Goal: Transaction & Acquisition: Purchase product/service

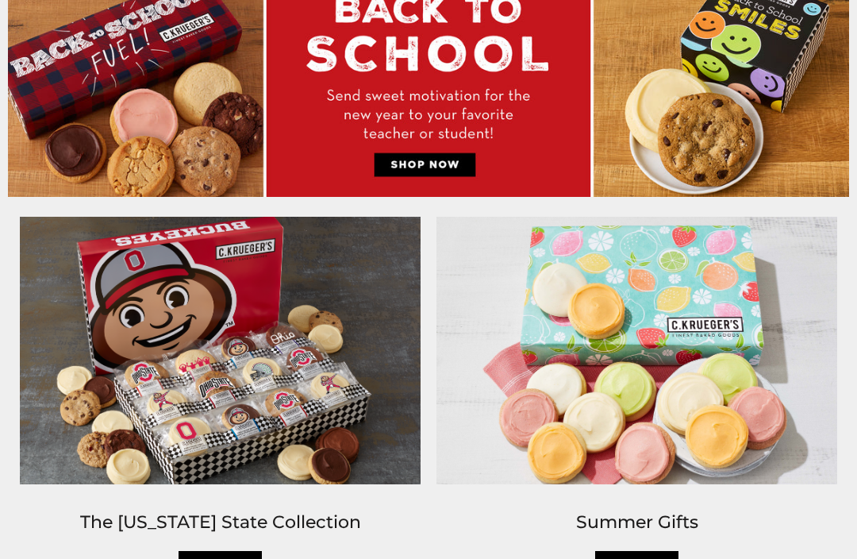
scroll to position [763, 0]
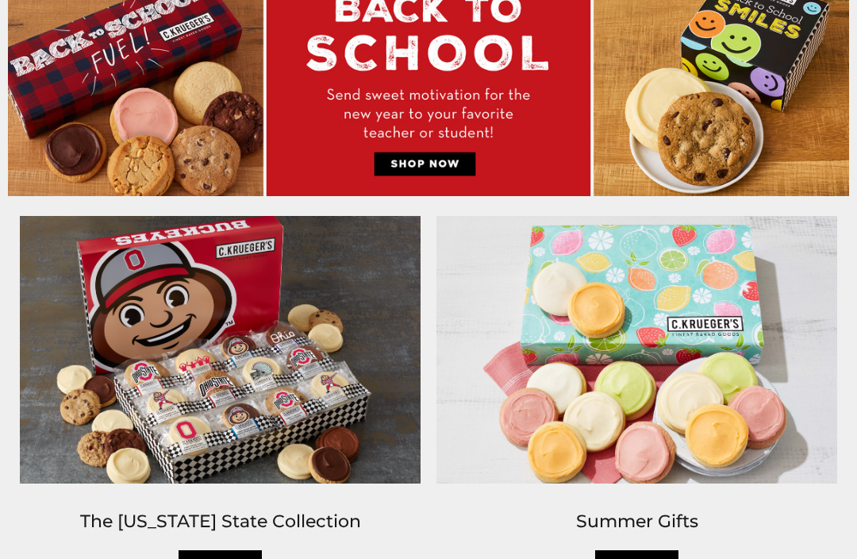
click at [218, 558] on link "Shop" at bounding box center [221, 569] width 84 height 37
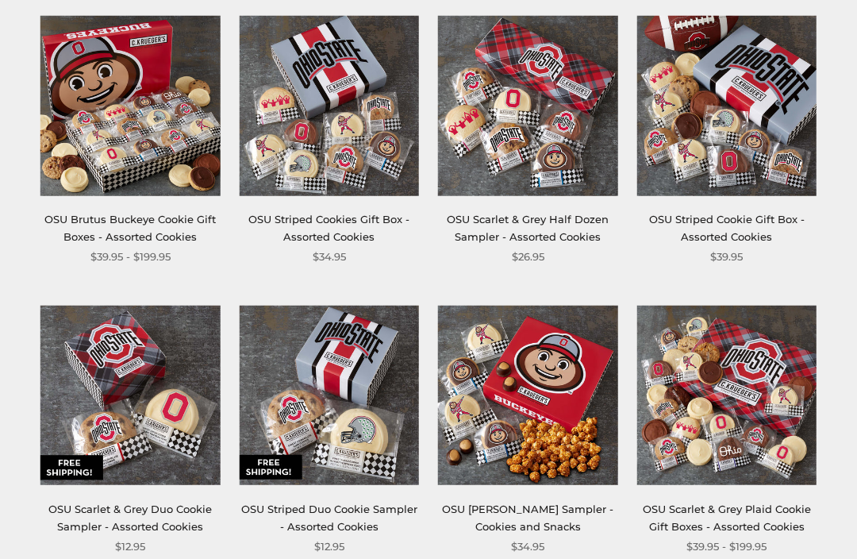
scroll to position [303, 0]
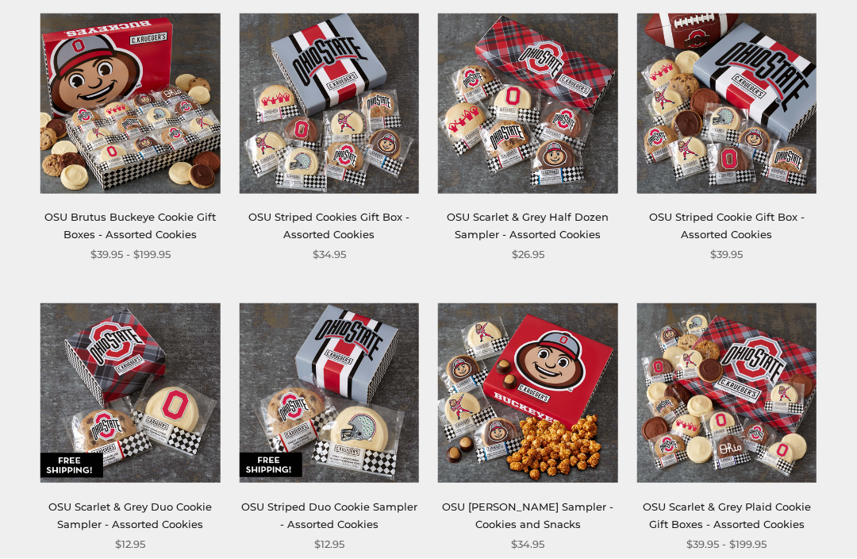
click at [543, 397] on img at bounding box center [528, 394] width 180 height 180
click at [336, 136] on img at bounding box center [330, 103] width 180 height 180
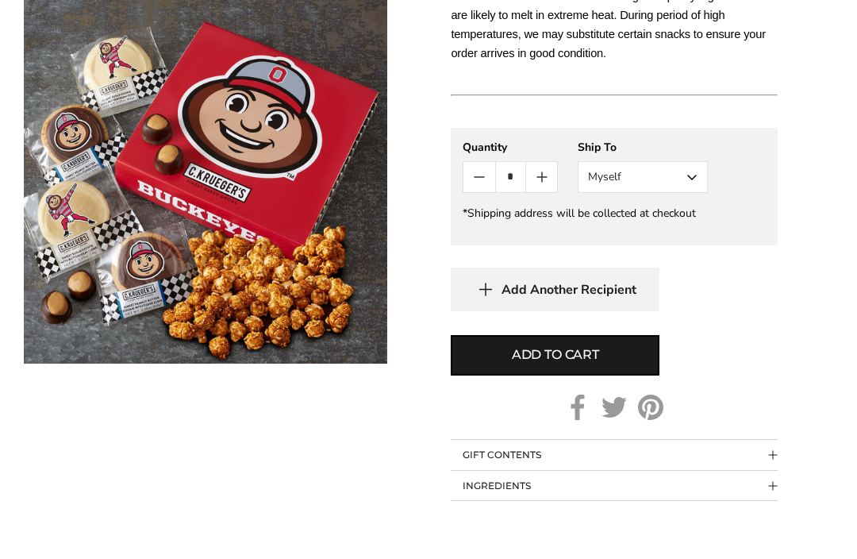
scroll to position [901, 0]
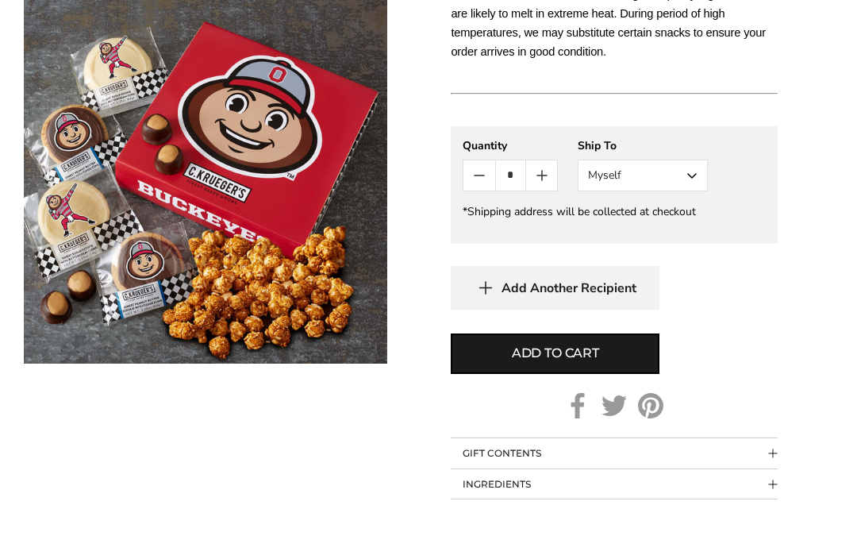
click at [774, 448] on span "Collapsible block button" at bounding box center [773, 452] width 9 height 9
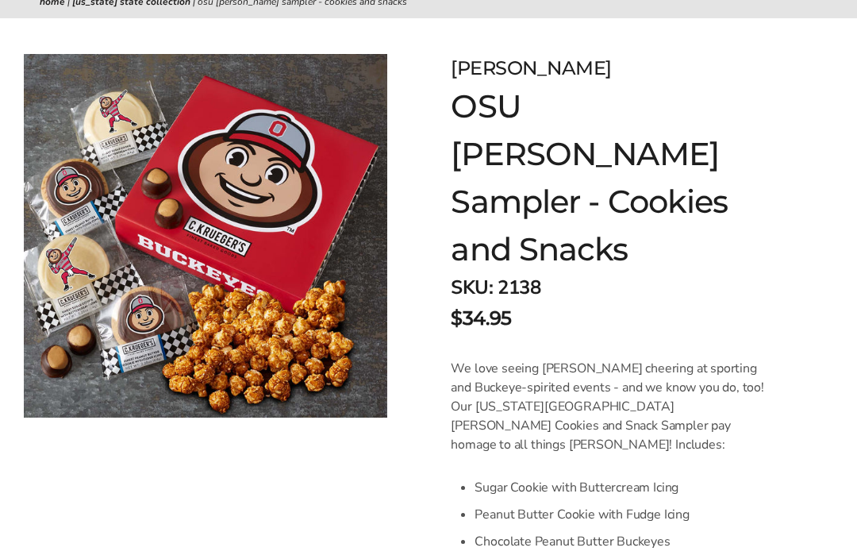
scroll to position [167, 0]
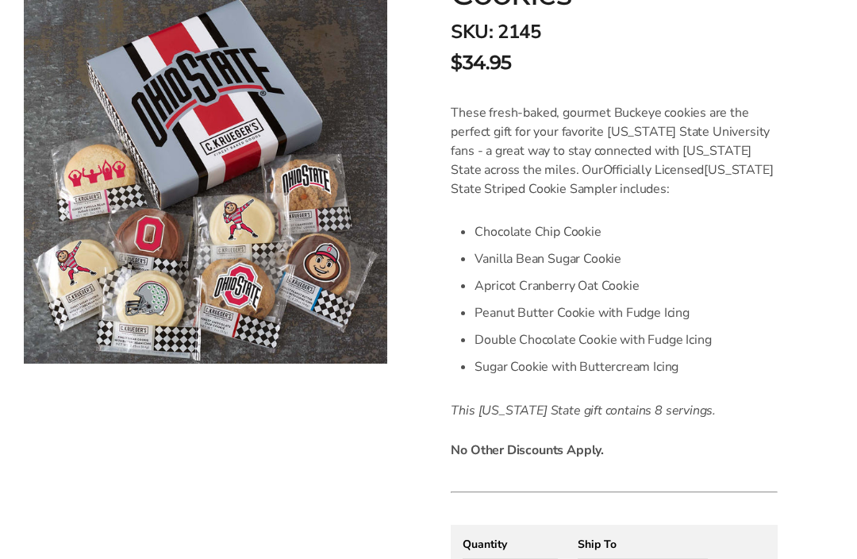
scroll to position [374, 0]
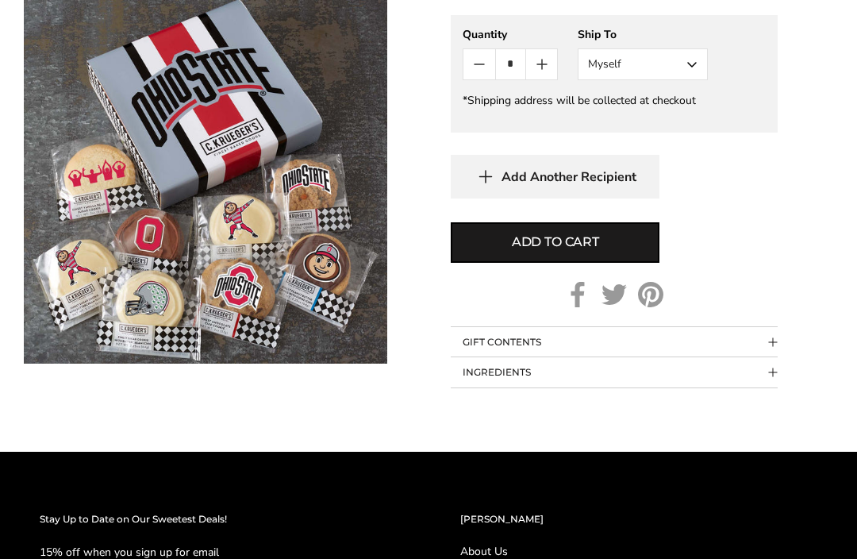
click at [774, 335] on button "GIFT CONTENTS" at bounding box center [614, 343] width 327 height 30
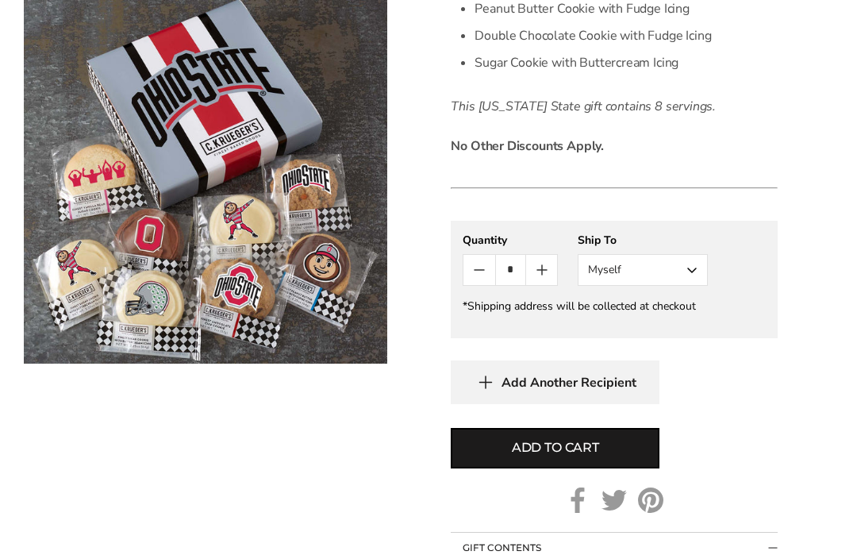
scroll to position [677, 0]
click at [694, 273] on button "Myself" at bounding box center [643, 271] width 130 height 32
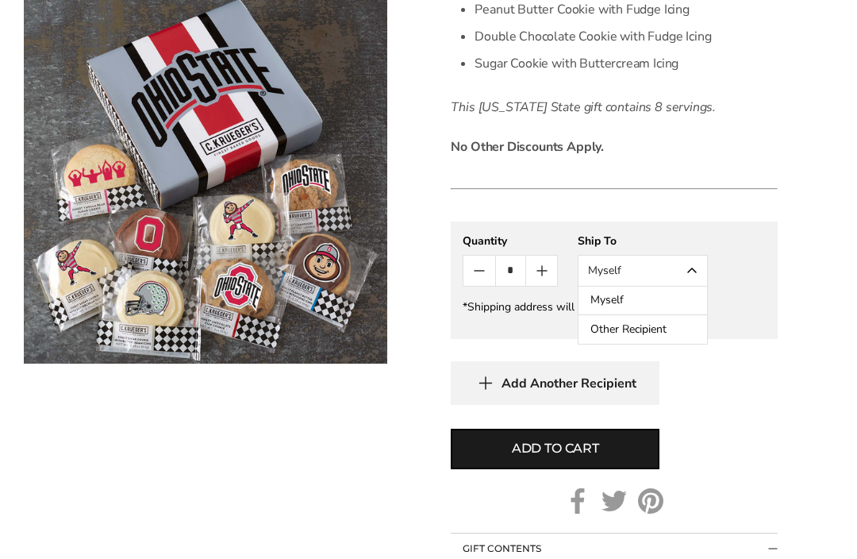
click at [663, 329] on button "Other Recipient" at bounding box center [642, 329] width 129 height 29
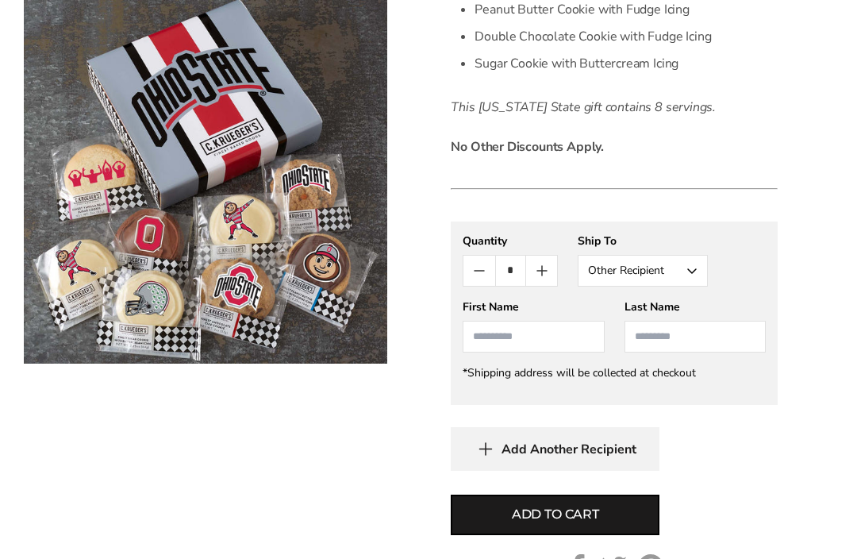
click at [554, 335] on input "First Name" at bounding box center [533, 337] width 141 height 32
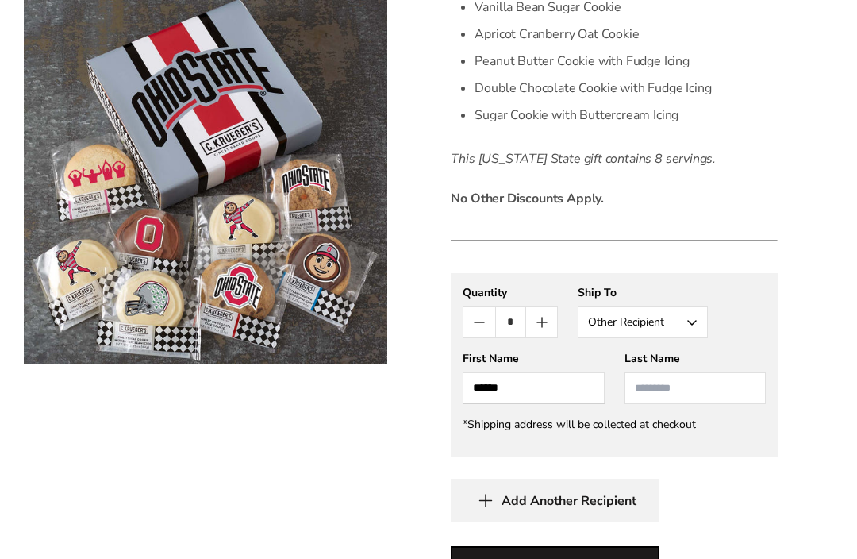
scroll to position [621, 0]
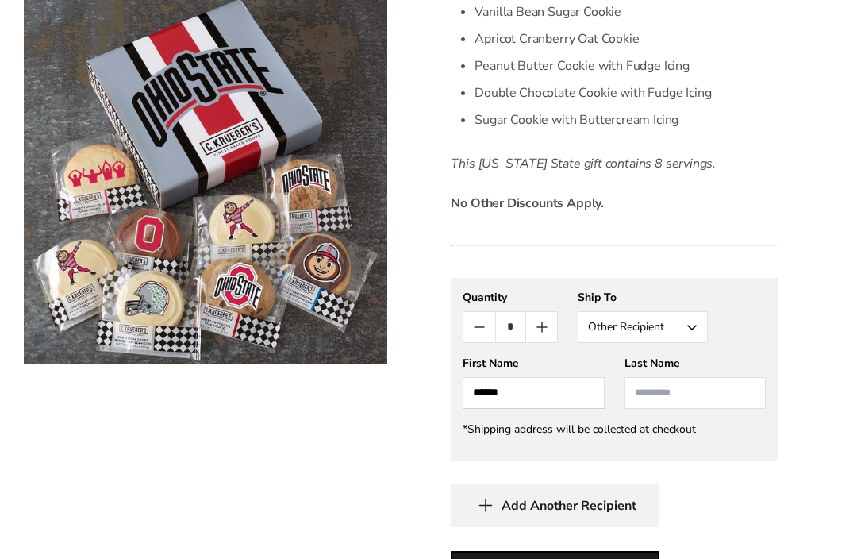
type input "******"
click at [719, 394] on input "Last Name" at bounding box center [694, 393] width 141 height 32
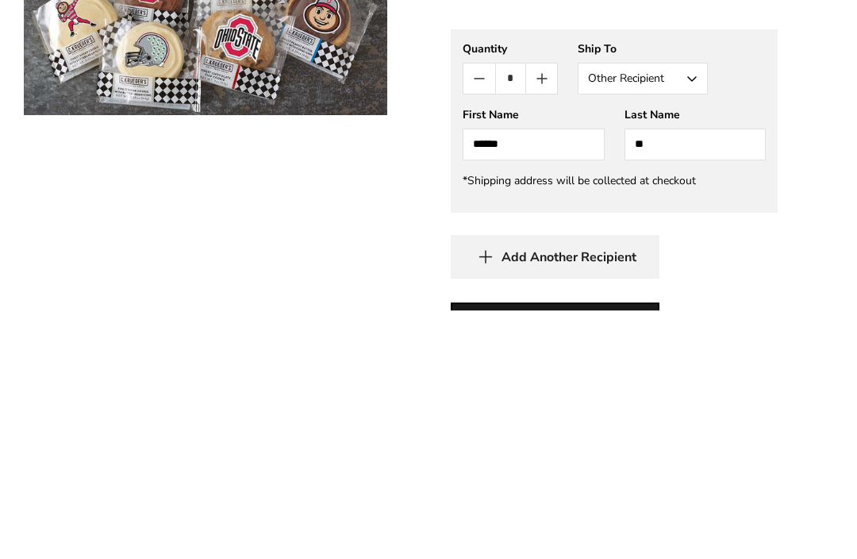
type input "***"
type input "*******"
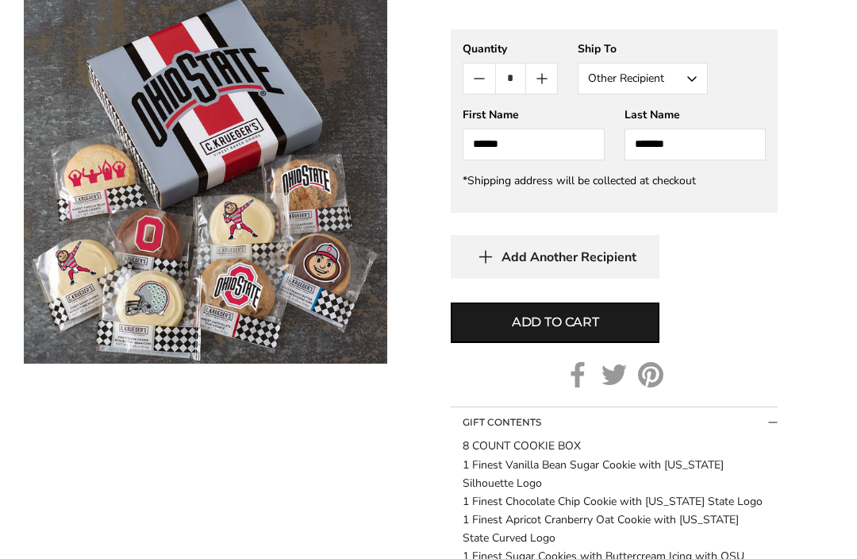
click at [594, 324] on span "Add to cart" at bounding box center [555, 322] width 87 height 19
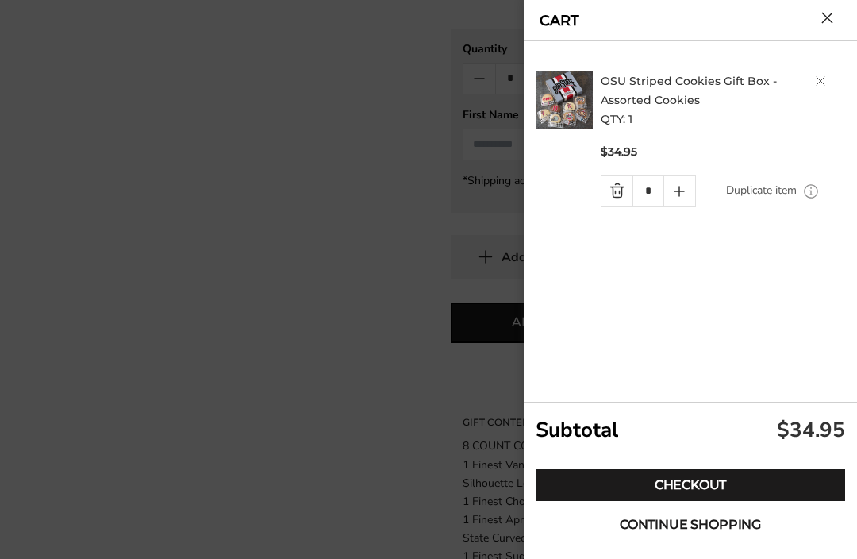
click at [784, 501] on link "Checkout" at bounding box center [690, 485] width 309 height 32
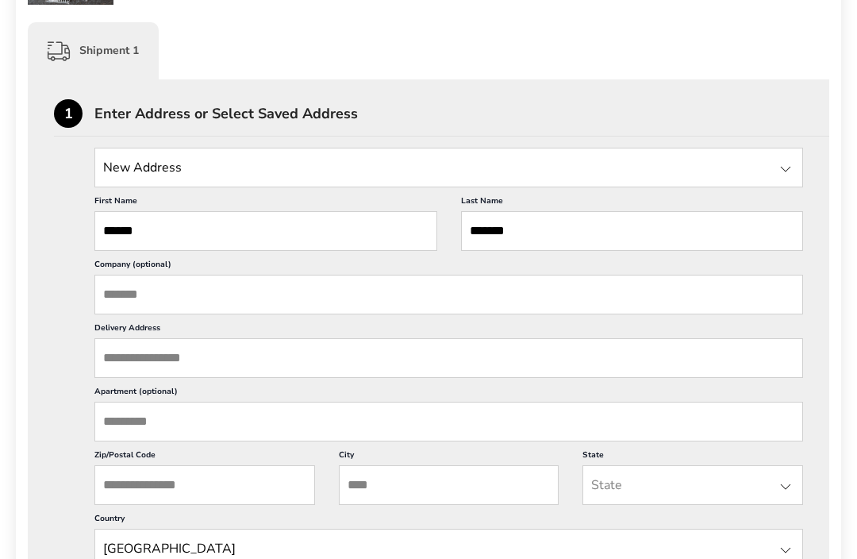
scroll to position [384, 0]
click at [144, 375] on input "Delivery Address" at bounding box center [448, 358] width 709 height 40
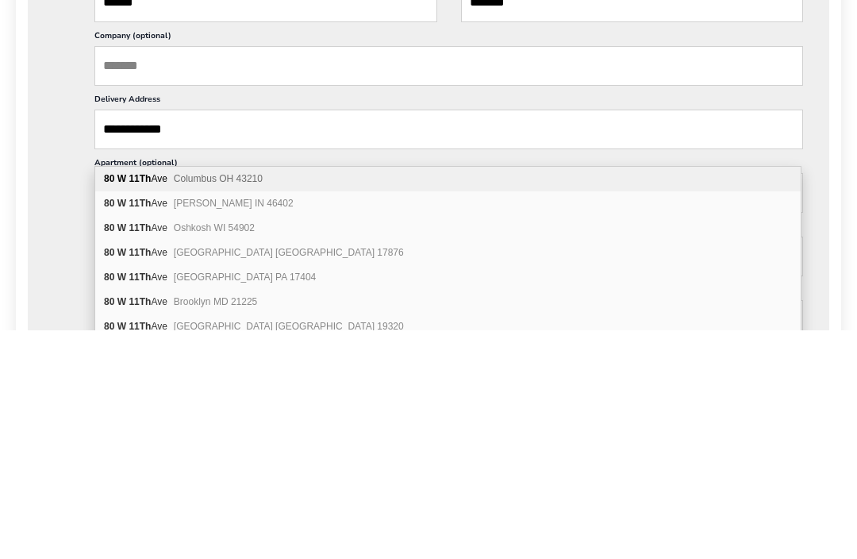
click at [259, 402] on span "Columbus OH 43210" at bounding box center [218, 407] width 89 height 11
type input "**********"
type input "********"
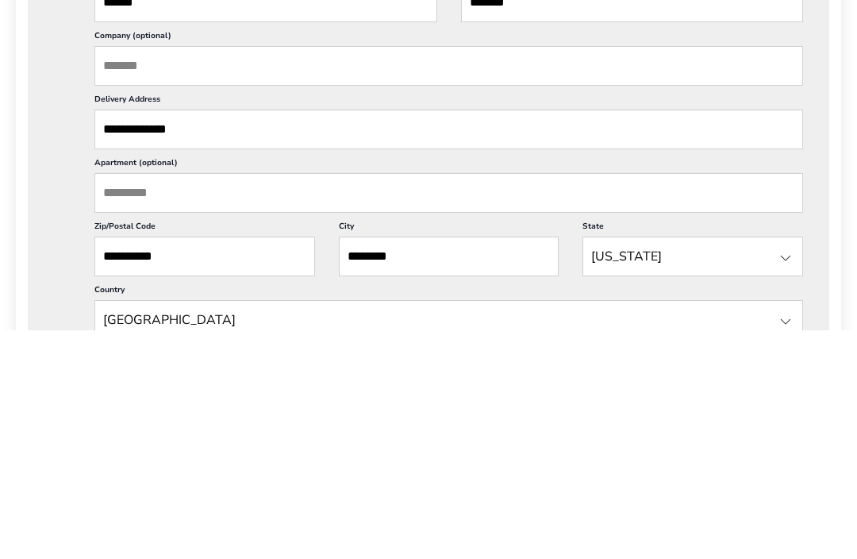
scroll to position [613, 0]
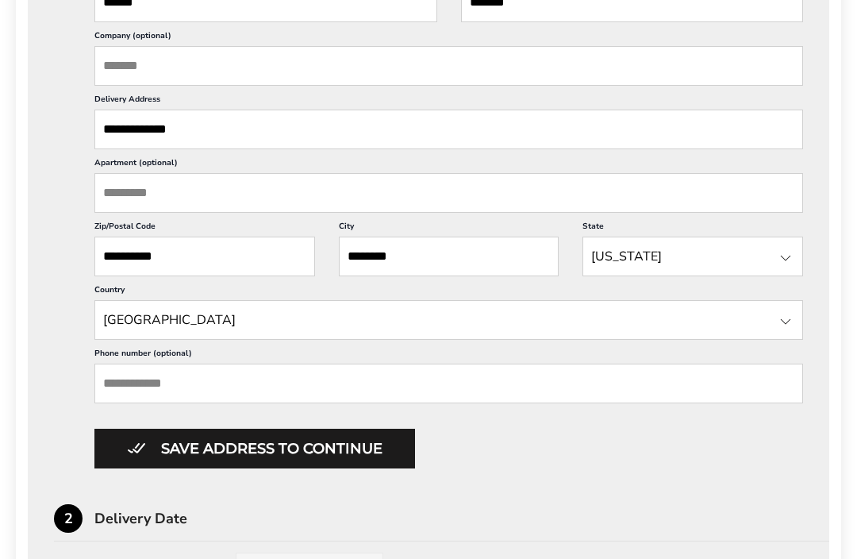
click at [209, 213] on input "Apartment (optional)" at bounding box center [448, 193] width 709 height 40
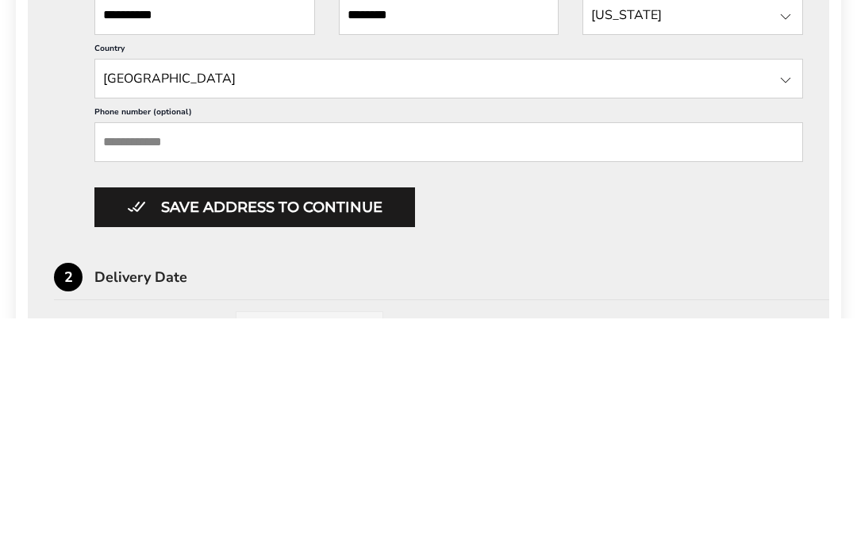
type input "********"
click at [200, 363] on input "Phone number (optional)" at bounding box center [448, 383] width 709 height 40
type input "*"
type input "**********"
click at [333, 429] on button "Save address to continue" at bounding box center [254, 449] width 321 height 40
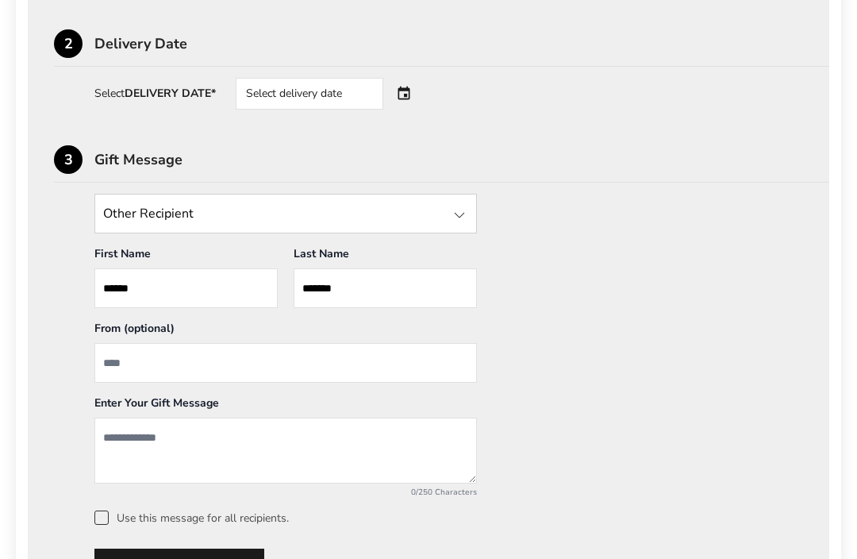
scroll to position [612, 0]
click at [152, 375] on input "From" at bounding box center [285, 363] width 382 height 40
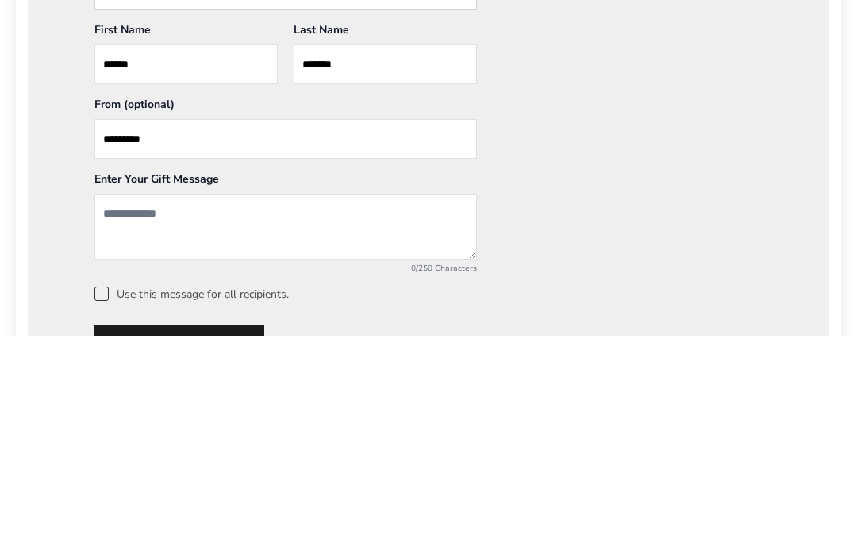
type input "*********"
click at [190, 417] on textarea "Add a message" at bounding box center [285, 450] width 382 height 66
click at [238, 417] on textarea "**********" at bounding box center [285, 450] width 382 height 66
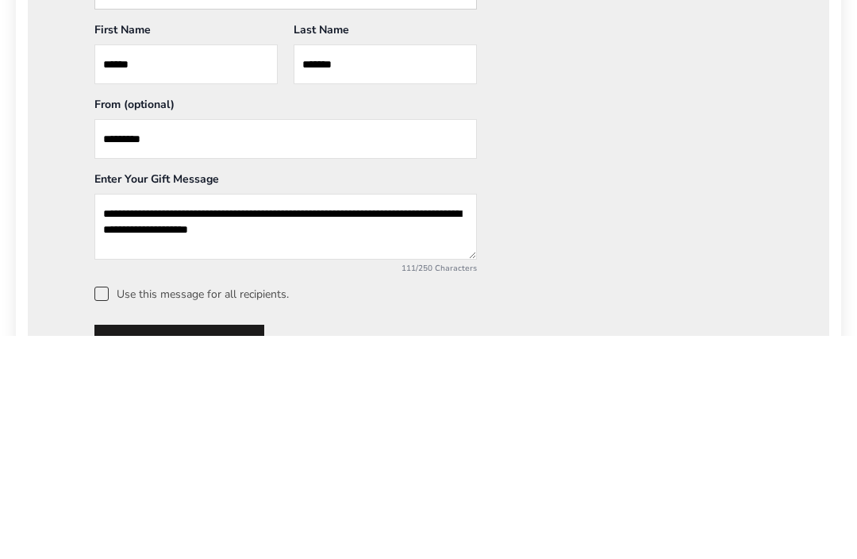
click at [290, 417] on textarea "**********" at bounding box center [285, 450] width 382 height 66
click at [271, 417] on textarea "**********" at bounding box center [285, 450] width 382 height 66
click at [106, 417] on textarea "**********" at bounding box center [285, 450] width 382 height 66
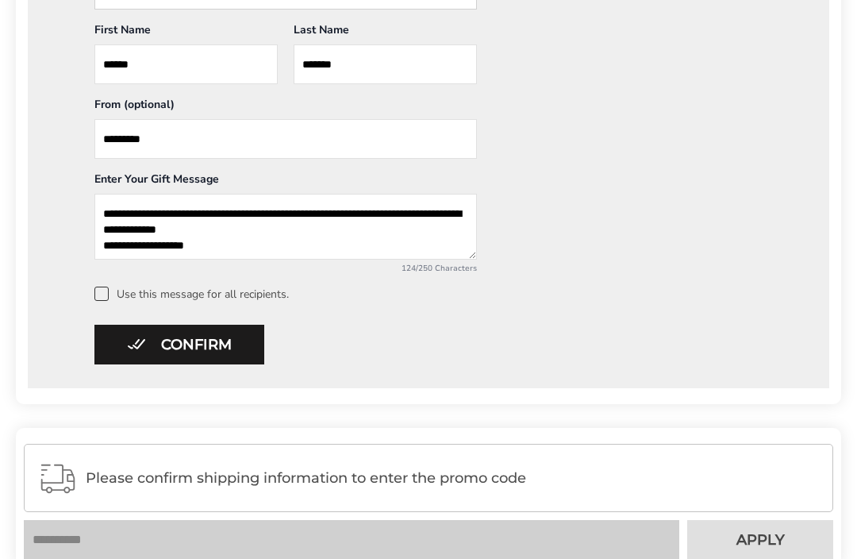
click at [332, 221] on textarea "**********" at bounding box center [285, 227] width 382 height 66
type textarea "**********"
click at [216, 353] on button "Confirm" at bounding box center [179, 345] width 170 height 40
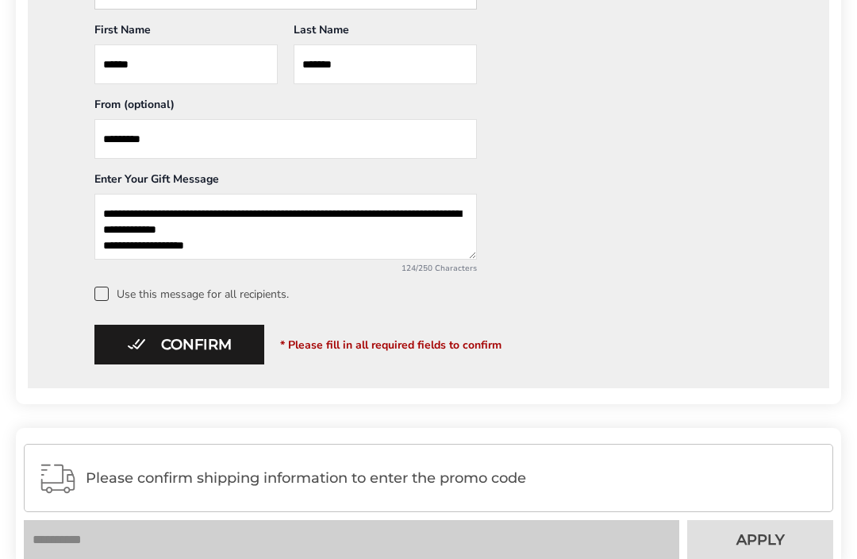
click at [183, 352] on button "Confirm" at bounding box center [179, 345] width 170 height 40
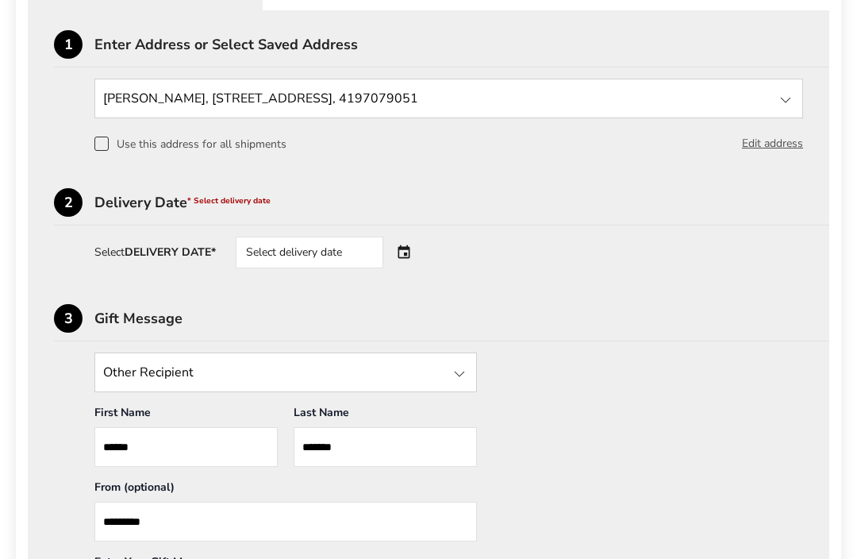
scroll to position [455, 0]
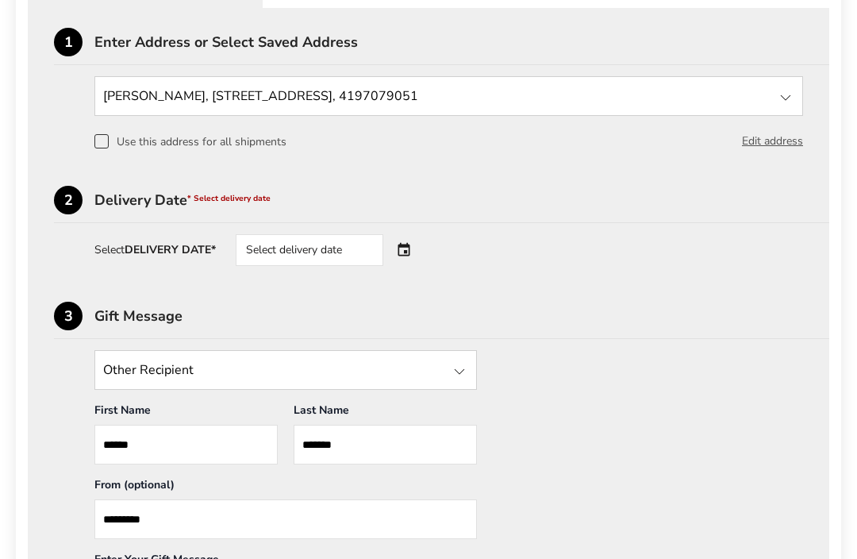
click at [408, 256] on div "Select delivery date" at bounding box center [332, 250] width 192 height 32
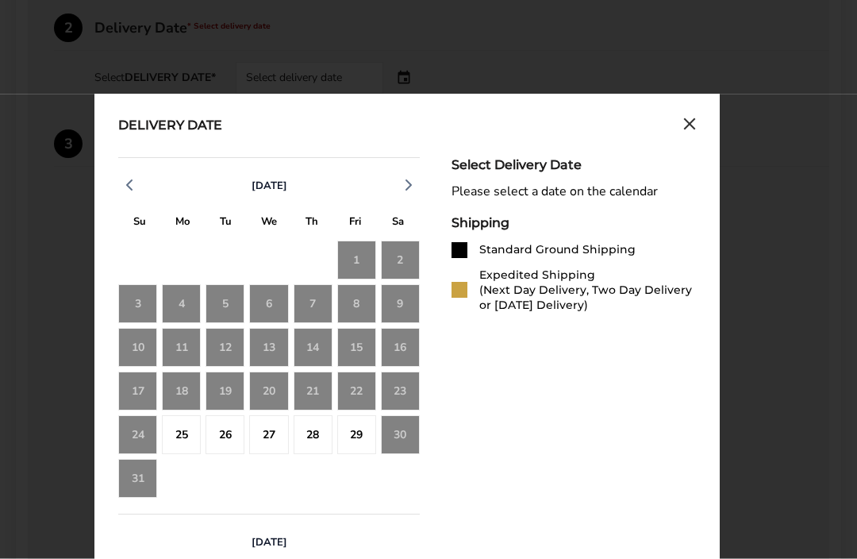
scroll to position [637, 0]
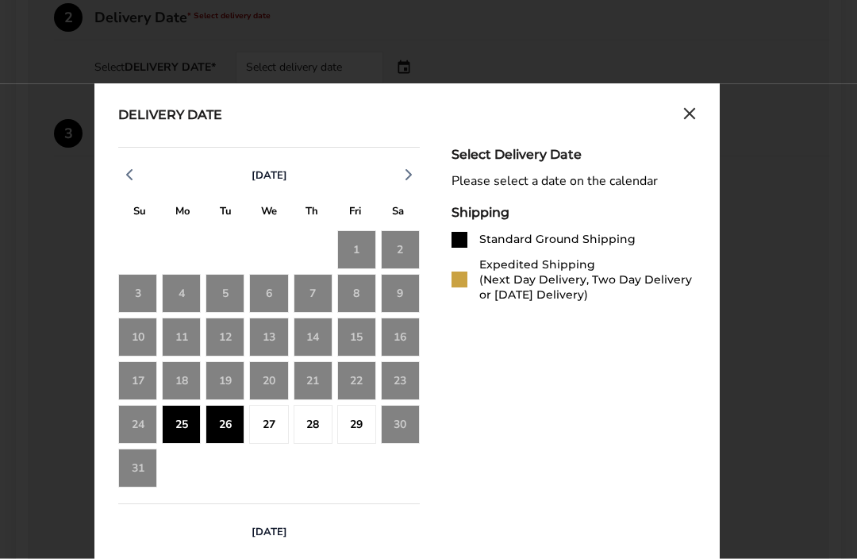
click at [190, 426] on div "25" at bounding box center [181, 424] width 39 height 39
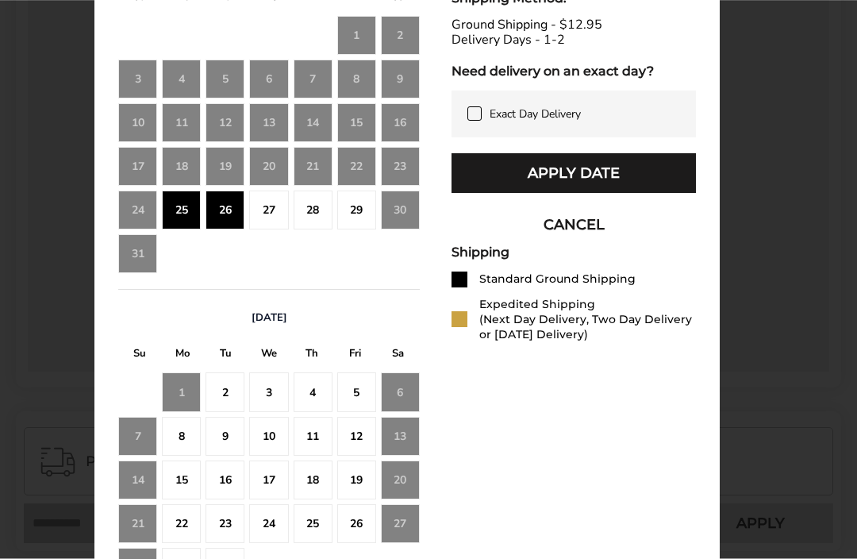
scroll to position [858, 0]
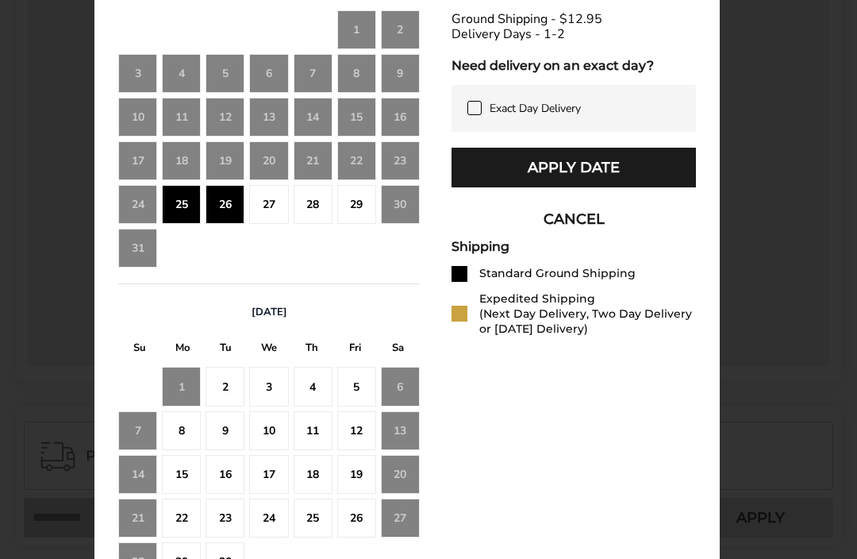
click at [622, 187] on button "Apply Date" at bounding box center [574, 168] width 244 height 40
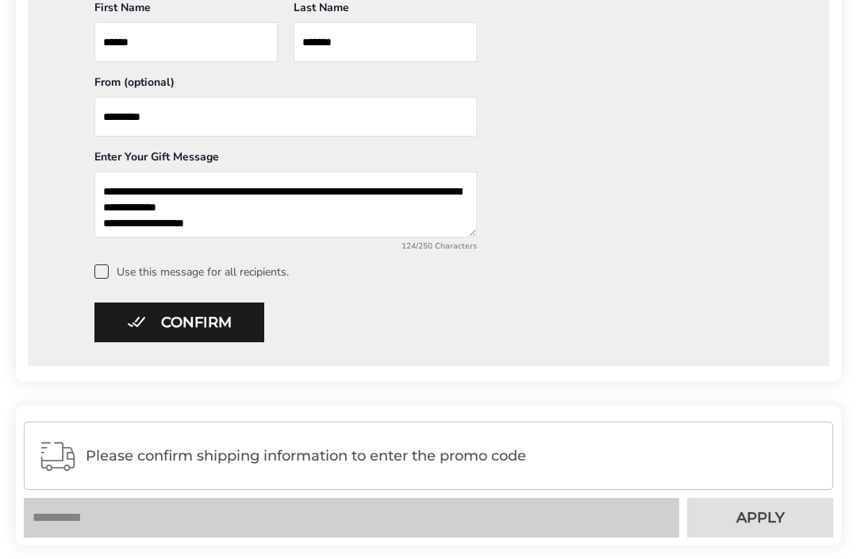
click at [225, 333] on button "Confirm" at bounding box center [179, 322] width 170 height 40
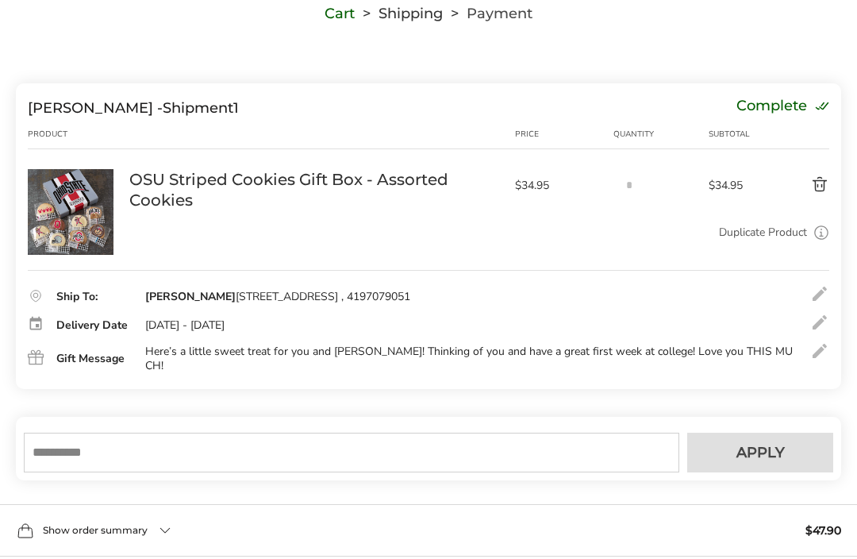
scroll to position [124, 0]
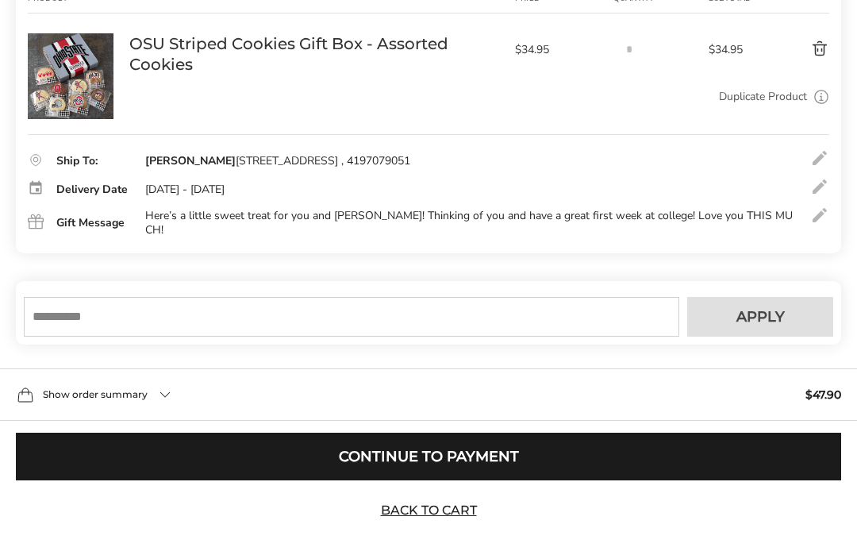
click at [163, 421] on div "Show order summary $47.90" at bounding box center [428, 395] width 857 height 52
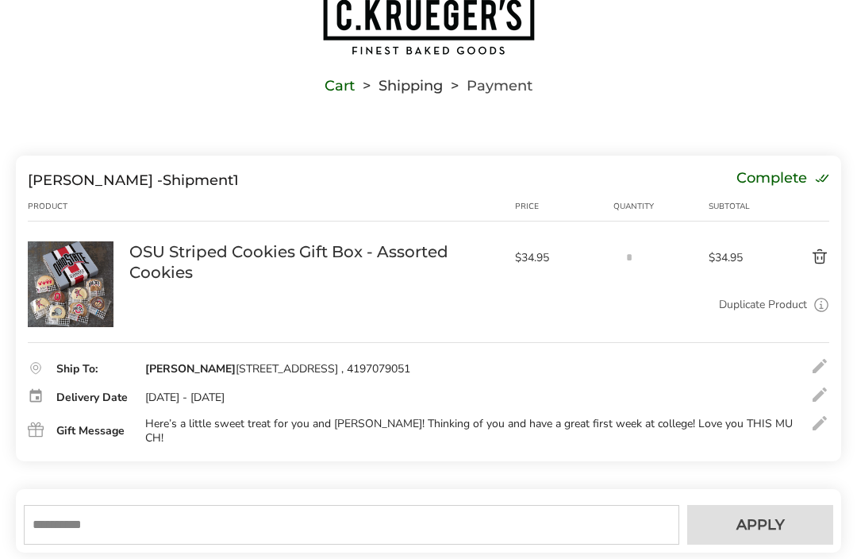
scroll to position [0, 0]
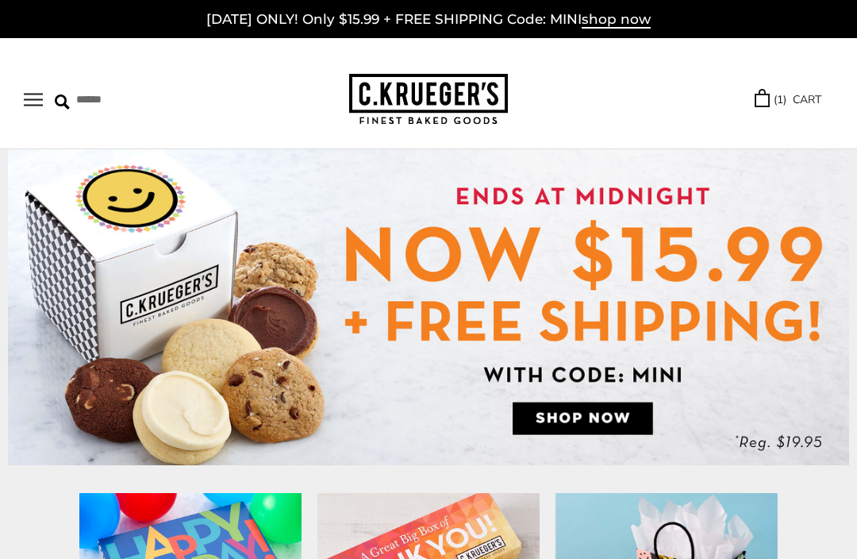
click at [799, 107] on link "( 1 ) CART" at bounding box center [788, 99] width 67 height 18
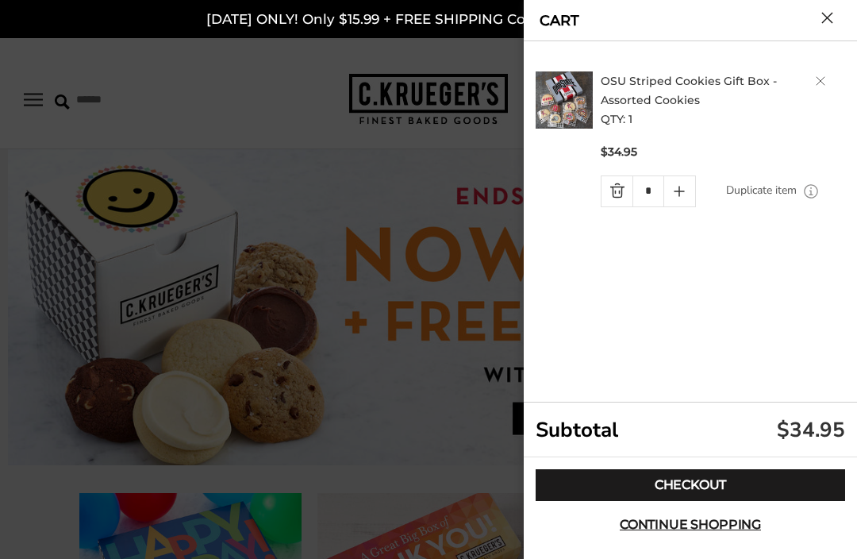
click at [779, 484] on link "Checkout" at bounding box center [690, 485] width 309 height 32
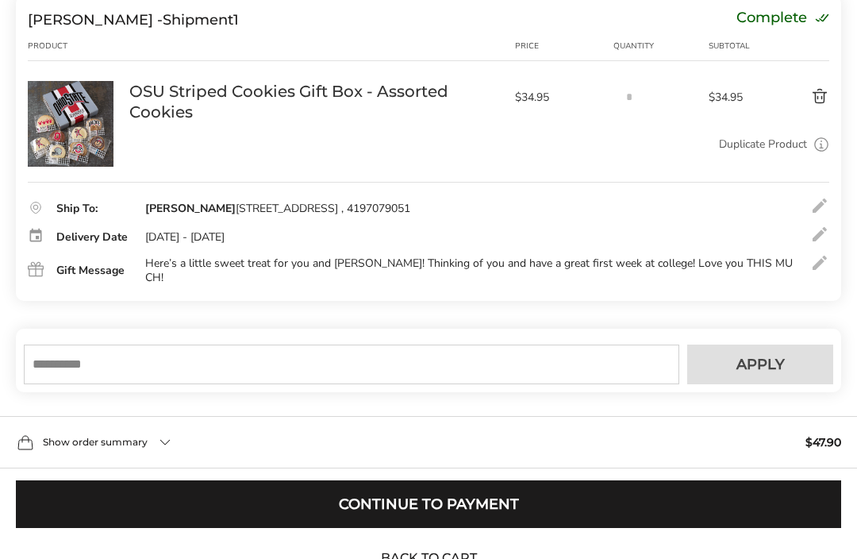
scroll to position [220, 0]
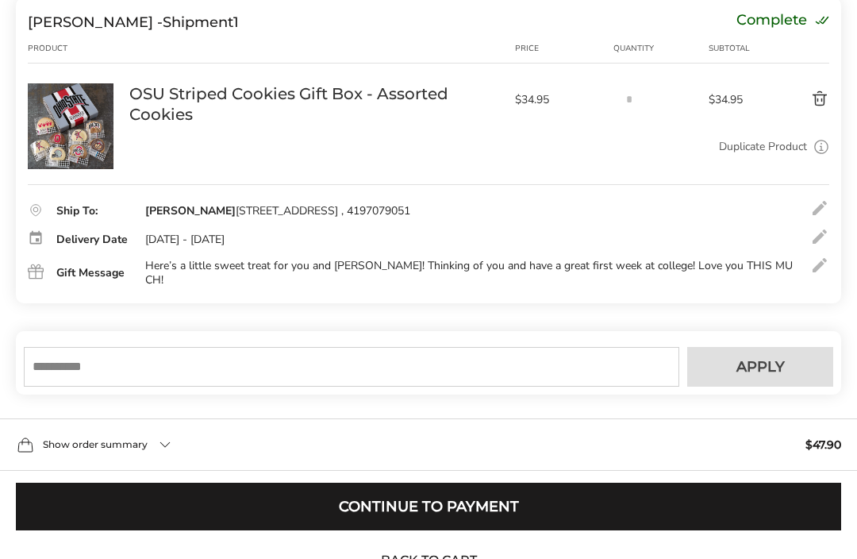
click at [67, 386] on input "text" at bounding box center [351, 367] width 655 height 40
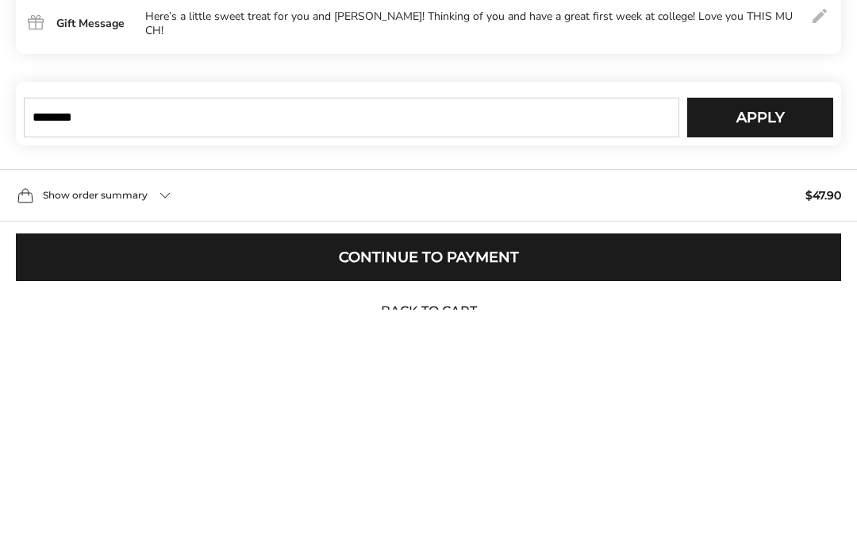
type input "********"
click at [773, 359] on span "Apply" at bounding box center [760, 366] width 48 height 14
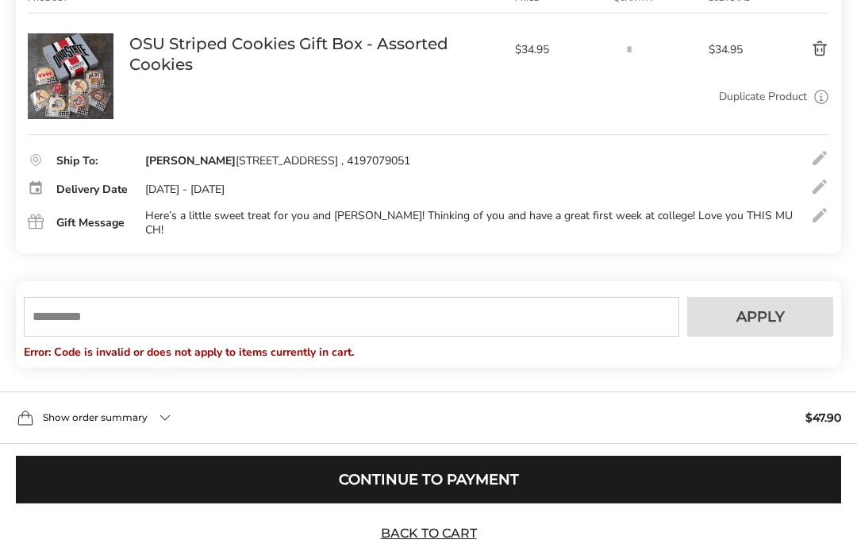
scroll to position [270, 0]
click at [161, 332] on input "text" at bounding box center [351, 317] width 655 height 40
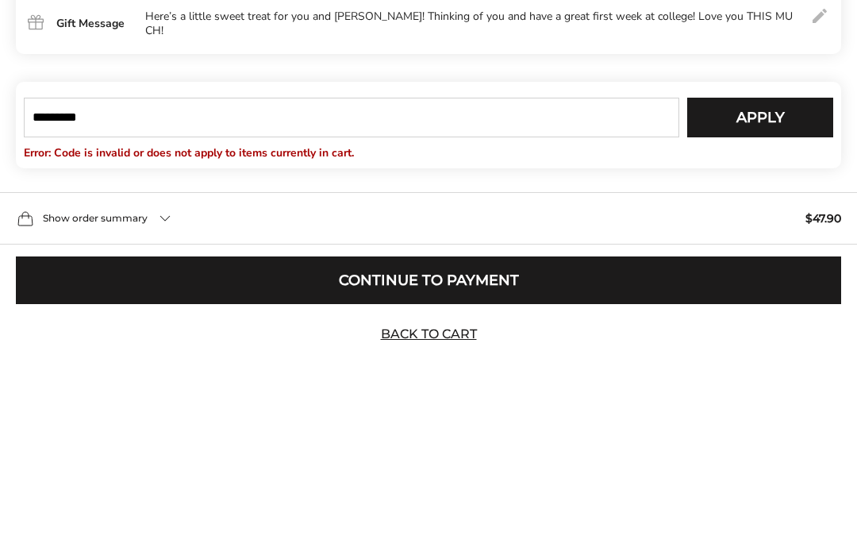
type input "*********"
click at [791, 298] on button "Apply" at bounding box center [760, 318] width 146 height 40
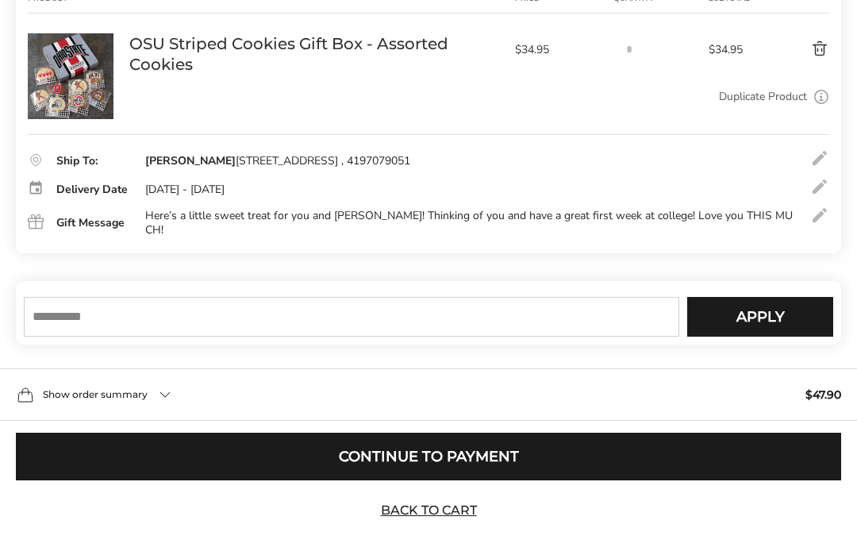
scroll to position [270, 0]
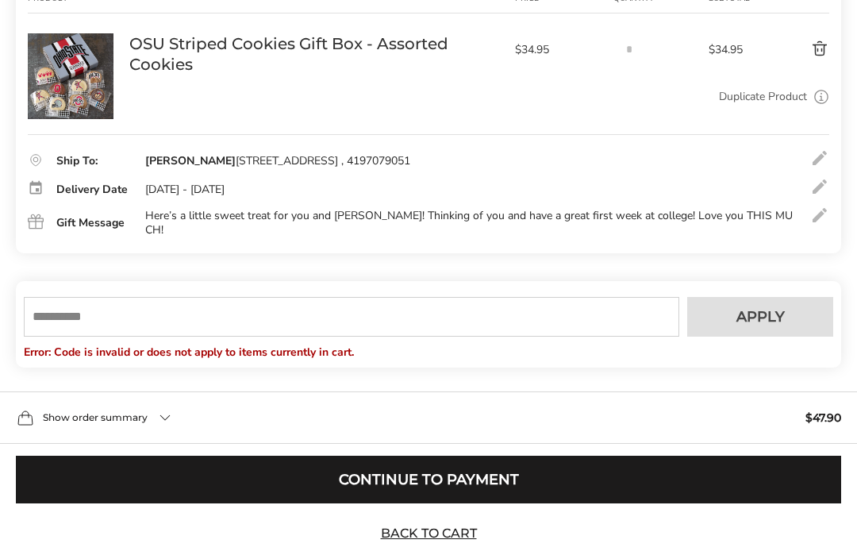
click at [97, 336] on input "text" at bounding box center [351, 317] width 655 height 40
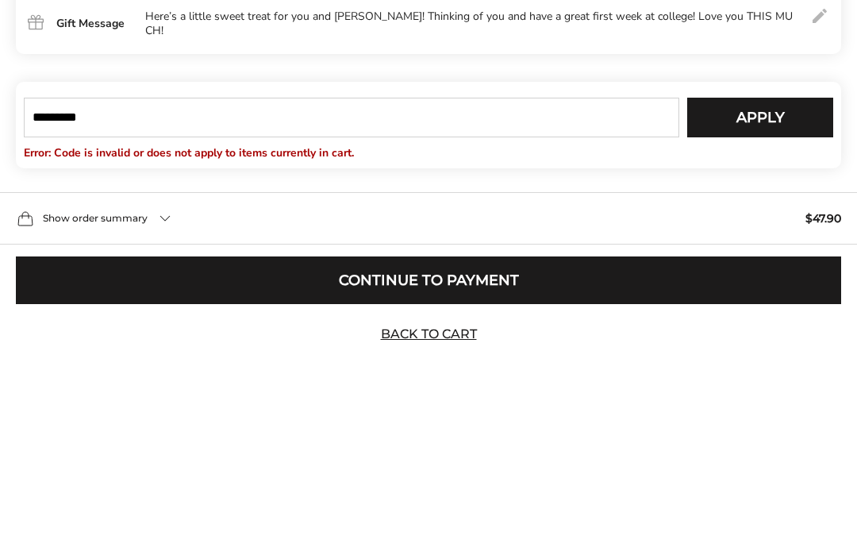
type input "*********"
click at [779, 310] on span "Apply" at bounding box center [760, 317] width 48 height 14
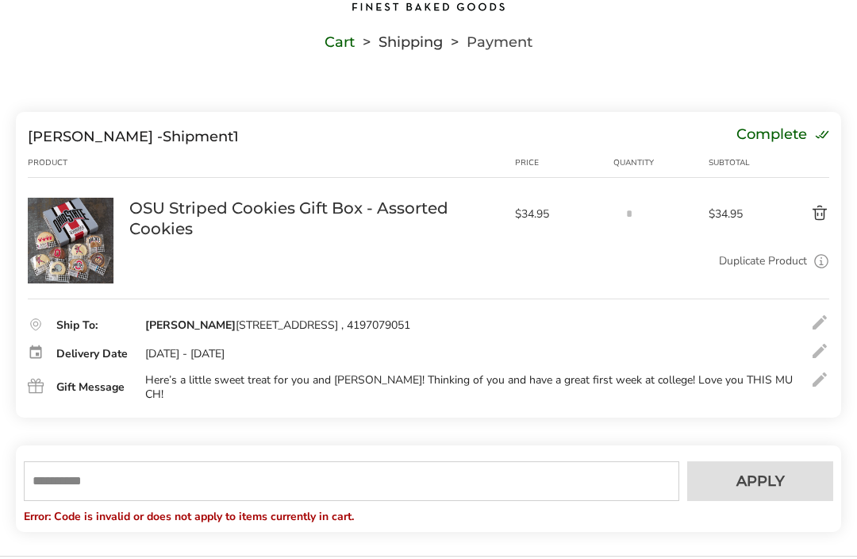
scroll to position [105, 0]
click at [58, 233] on img at bounding box center [71, 241] width 86 height 86
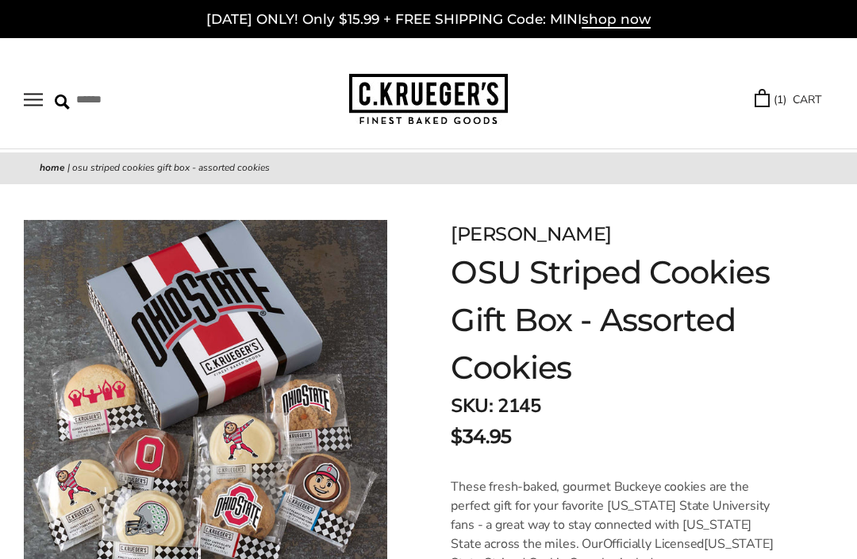
click at [55, 165] on link "Home" at bounding box center [52, 167] width 25 height 13
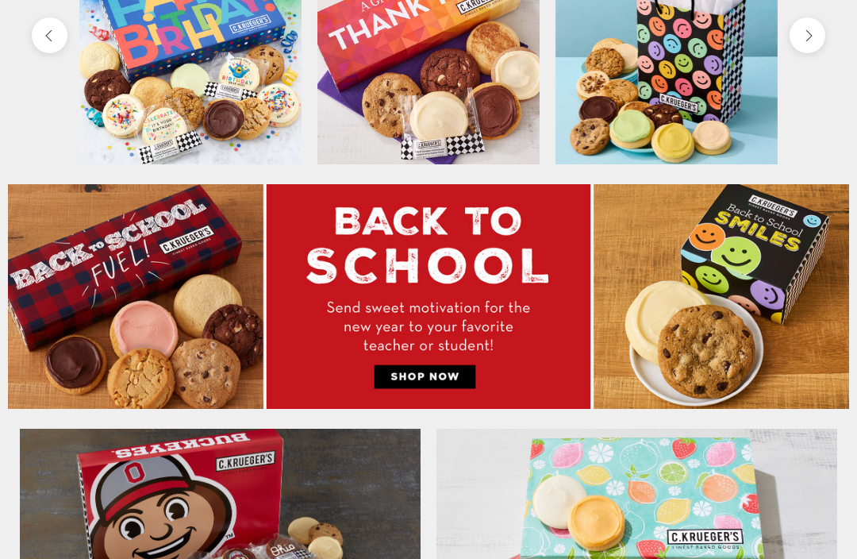
scroll to position [550, 0]
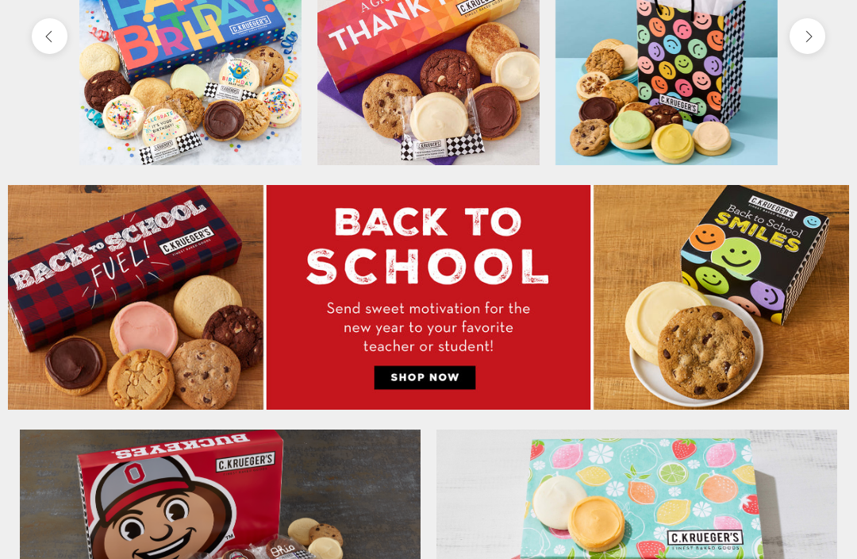
click at [436, 370] on img at bounding box center [428, 297] width 841 height 225
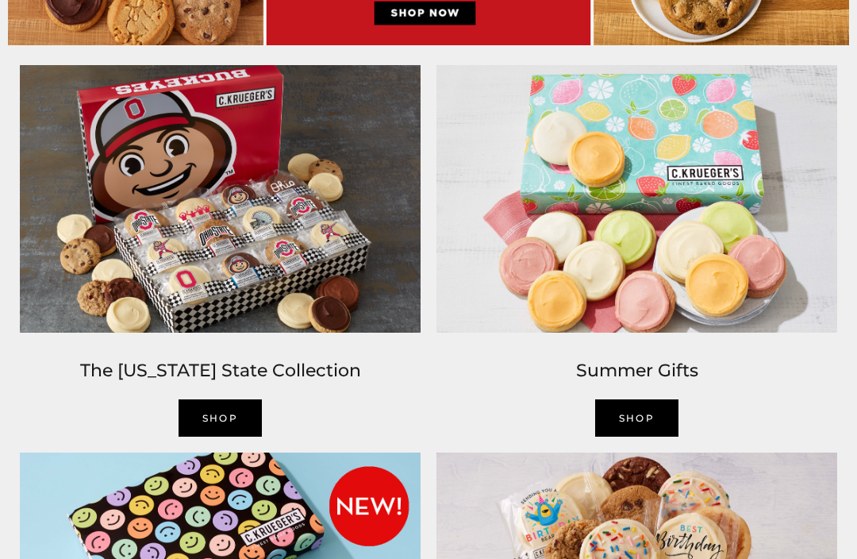
scroll to position [912, 0]
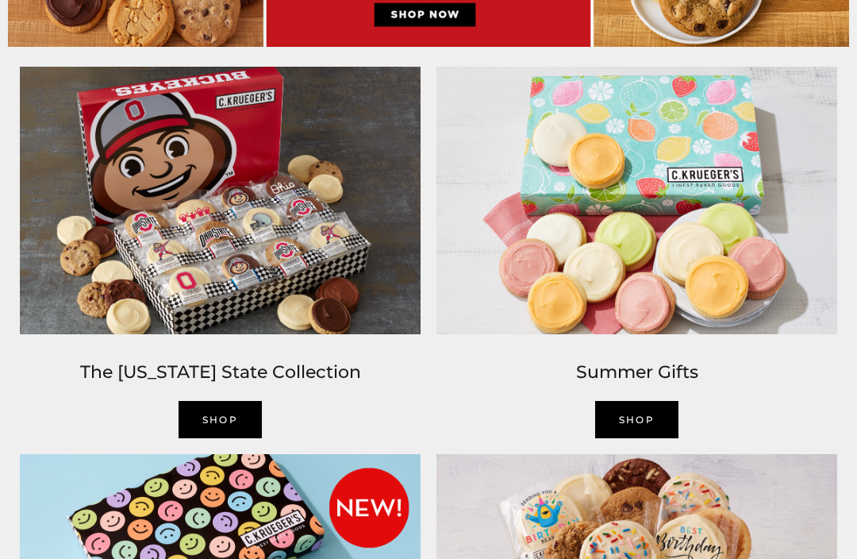
click at [225, 412] on link "Shop" at bounding box center [221, 420] width 84 height 37
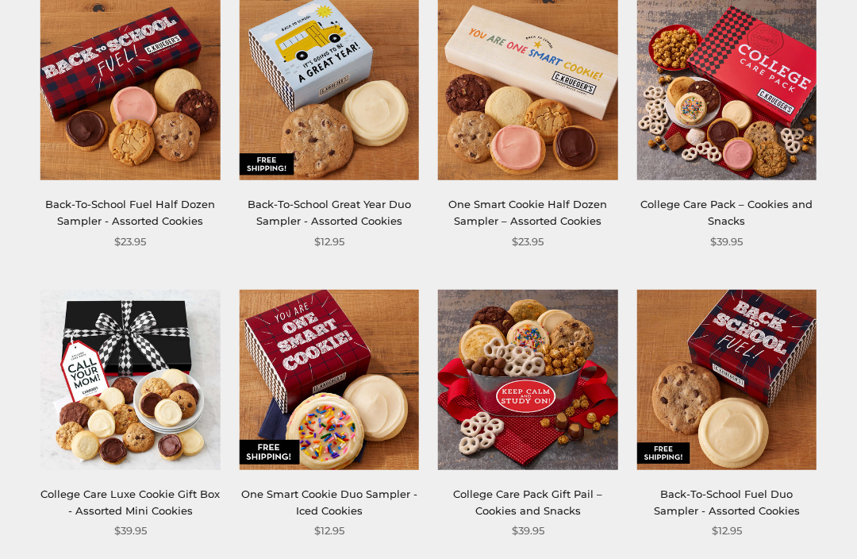
scroll to position [232, 0]
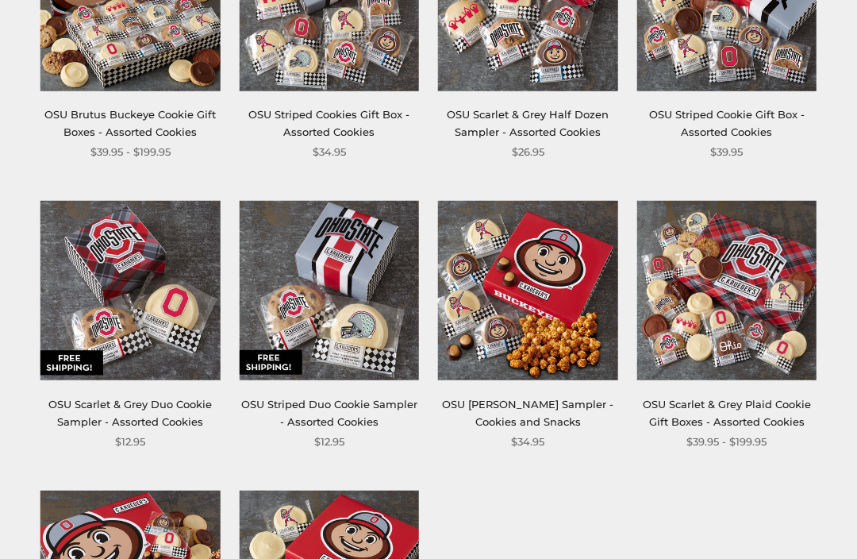
scroll to position [405, 0]
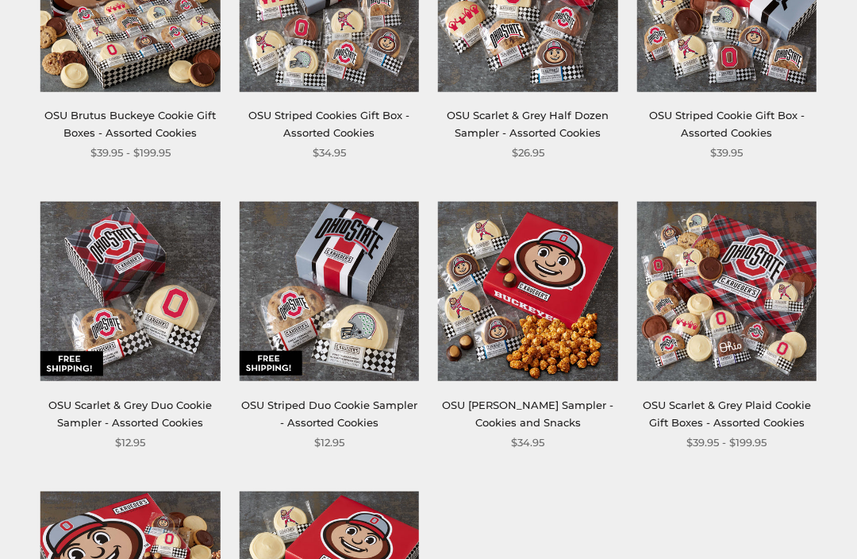
click at [152, 299] on img at bounding box center [130, 292] width 180 height 180
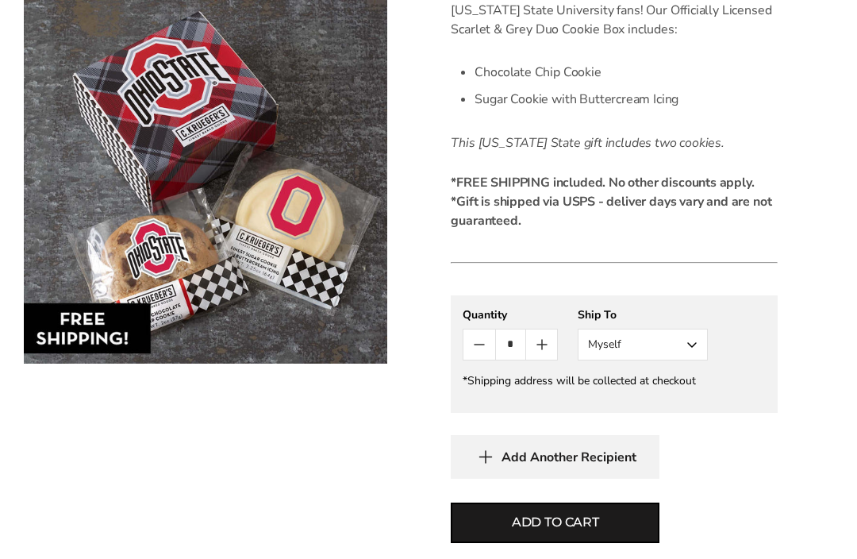
scroll to position [494, 0]
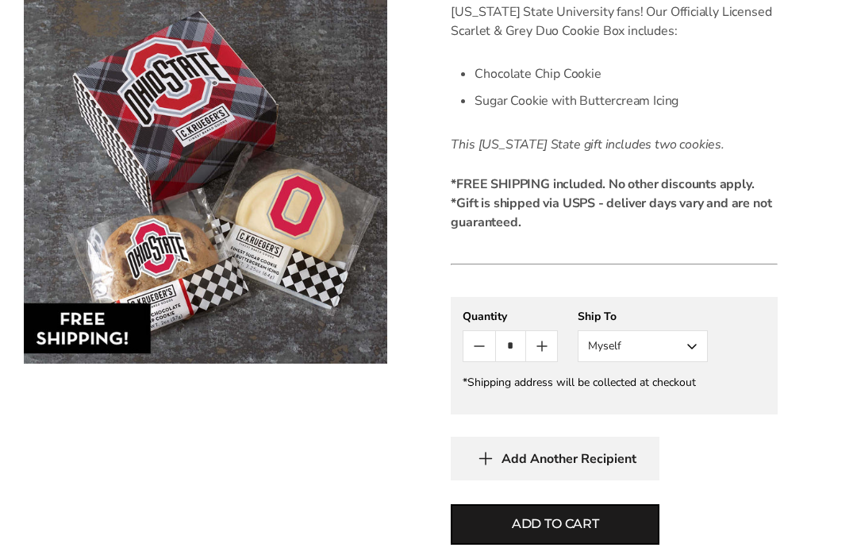
click at [543, 351] on icon "Count plus" at bounding box center [541, 345] width 19 height 19
type input "*"
click at [681, 355] on button "Myself" at bounding box center [643, 346] width 130 height 32
click at [659, 412] on button "Other Recipient" at bounding box center [642, 404] width 129 height 29
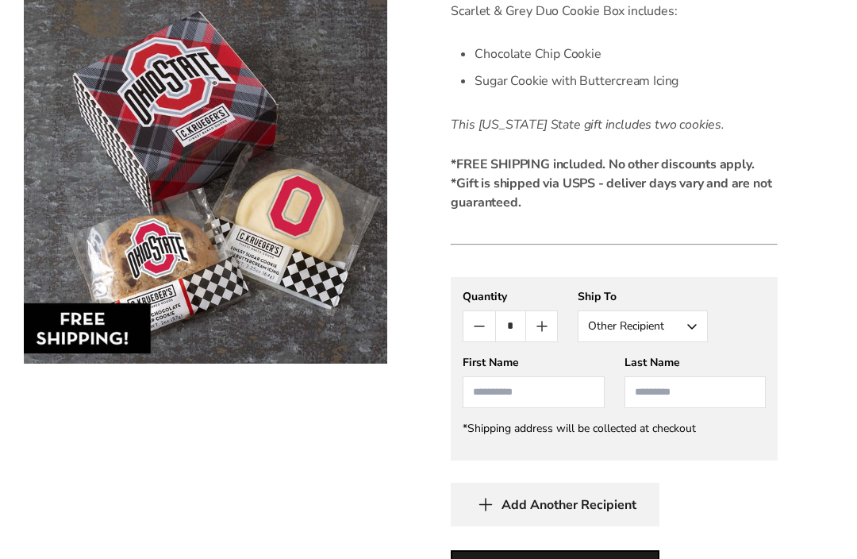
scroll to position [597, 0]
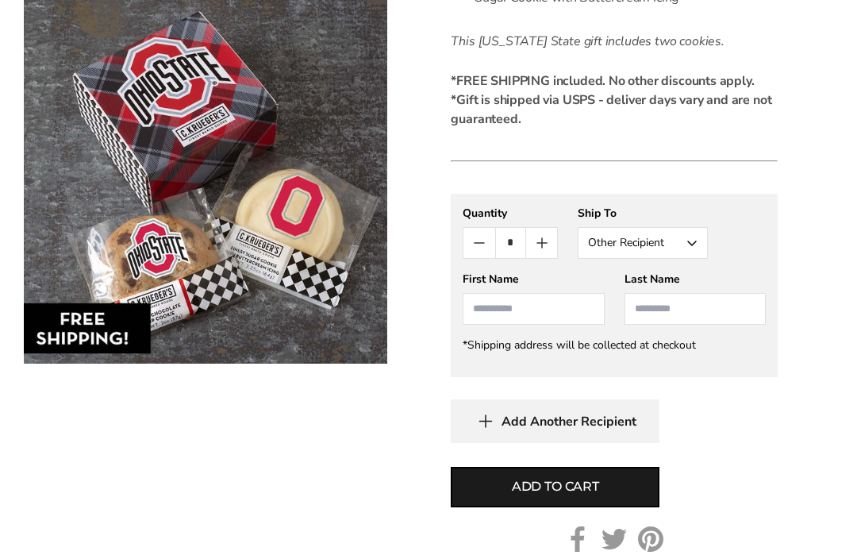
click at [543, 317] on input "First Name" at bounding box center [533, 309] width 141 height 32
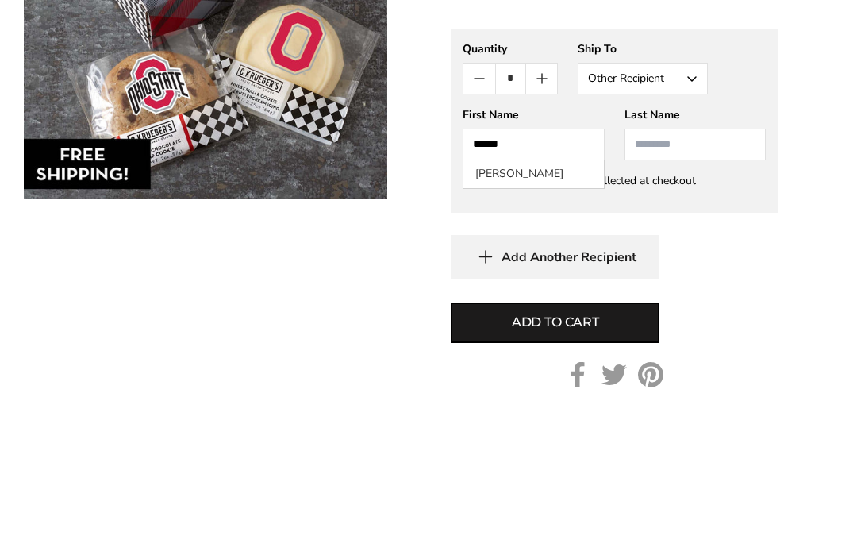
type input "******"
click at [701, 293] on input "Last Name" at bounding box center [694, 309] width 141 height 32
type input "**"
type input "*******"
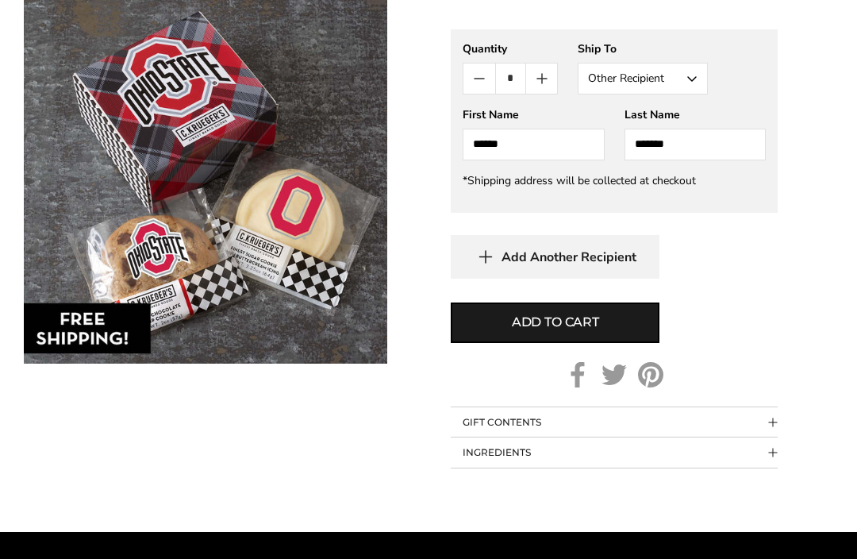
click at [575, 319] on span "Add to cart" at bounding box center [555, 322] width 87 height 19
type input "*"
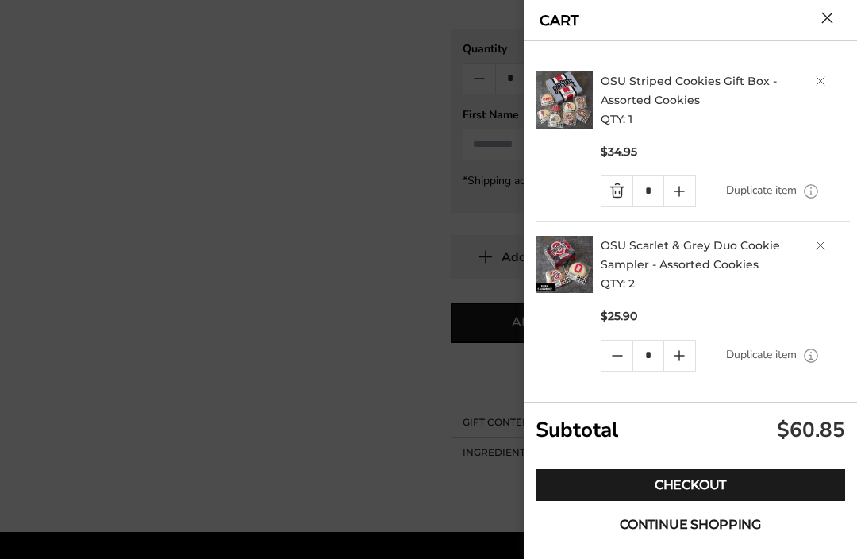
click at [615, 194] on link "Quantity minus button" at bounding box center [616, 191] width 31 height 30
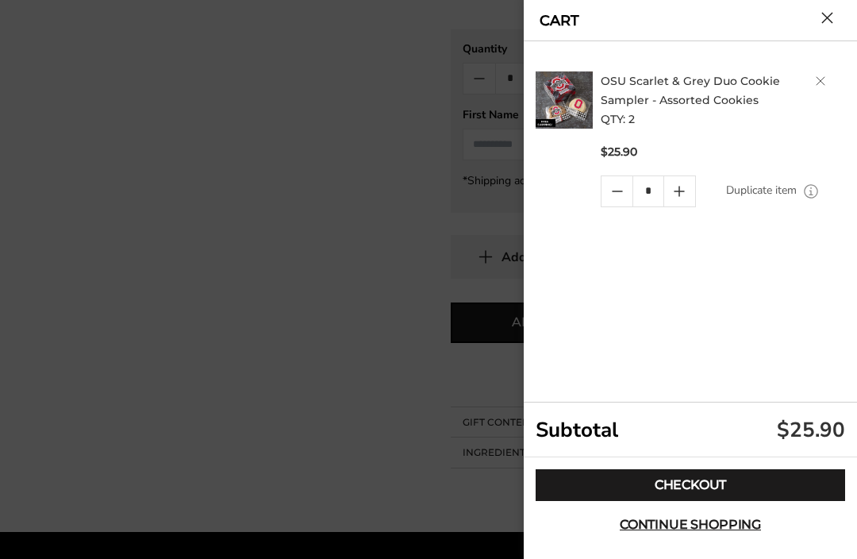
click at [792, 501] on link "Checkout" at bounding box center [690, 485] width 309 height 32
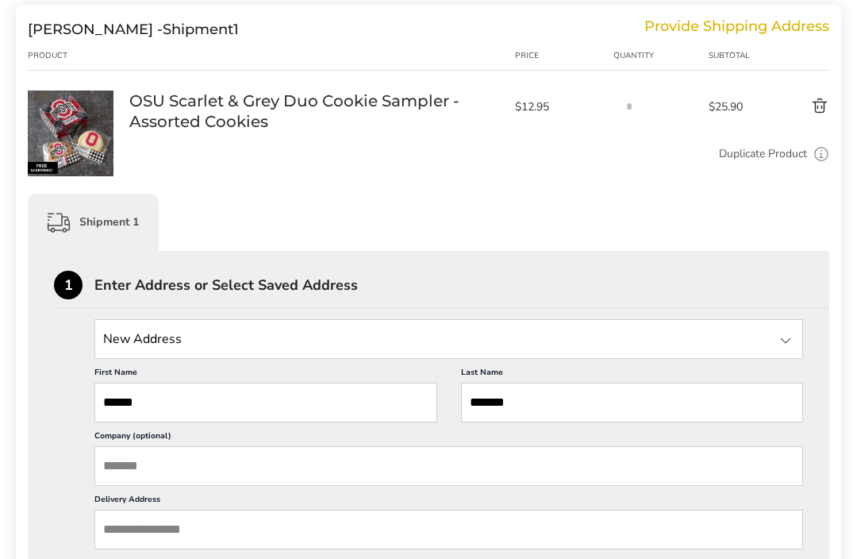
click at [778, 341] on div at bounding box center [785, 341] width 19 height 19
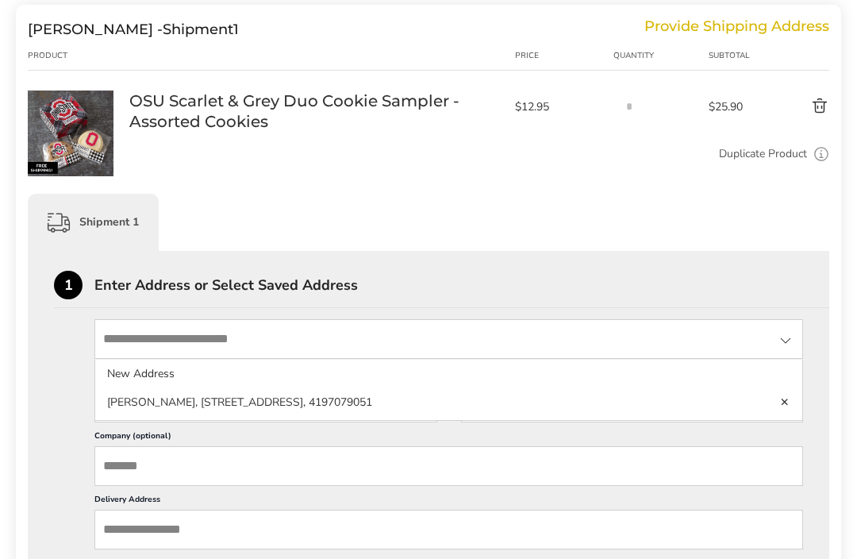
scroll to position [213, 0]
click at [162, 404] on li "[PERSON_NAME], [STREET_ADDRESS], 4197079051" at bounding box center [448, 402] width 707 height 29
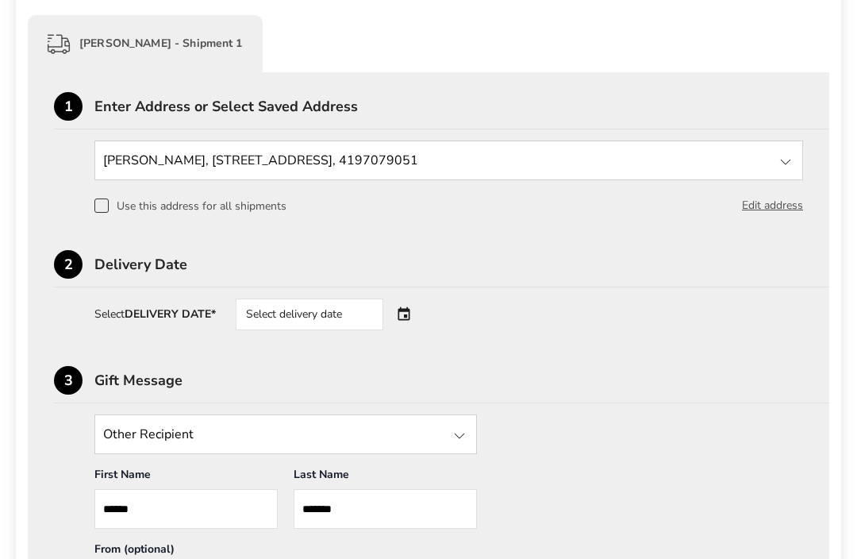
click at [412, 327] on div "Select delivery date" at bounding box center [332, 315] width 192 height 32
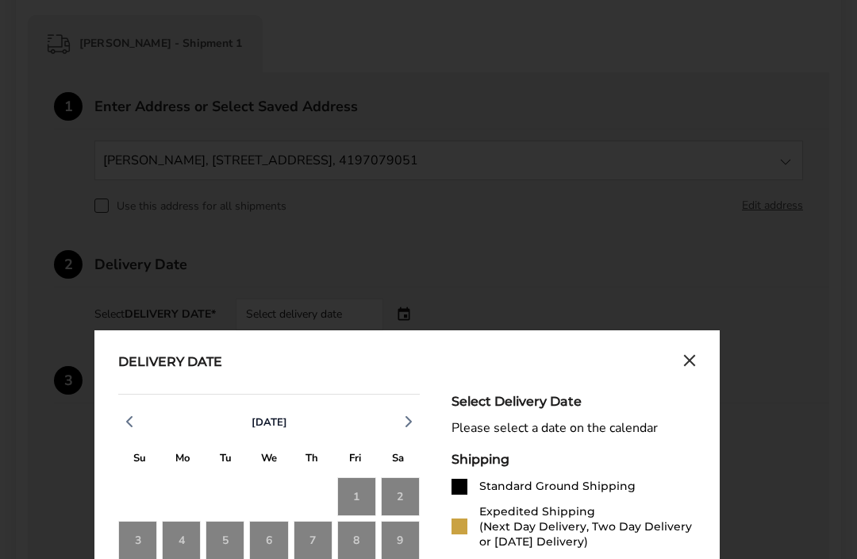
scroll to position [595, 0]
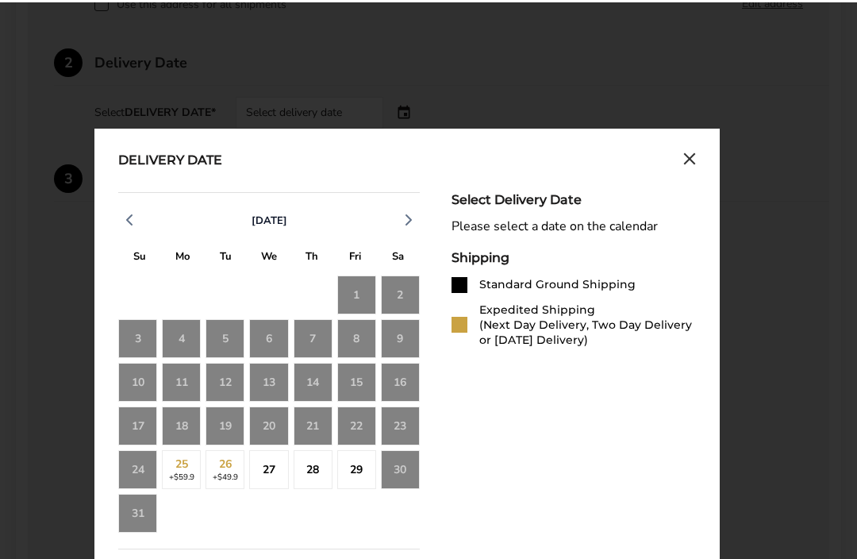
click at [269, 470] on div "27" at bounding box center [268, 467] width 39 height 39
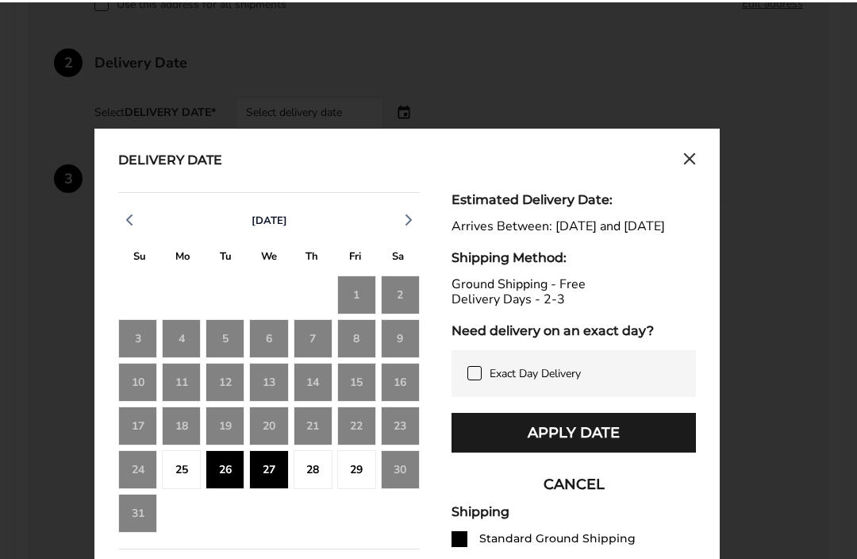
scroll to position [593, 0]
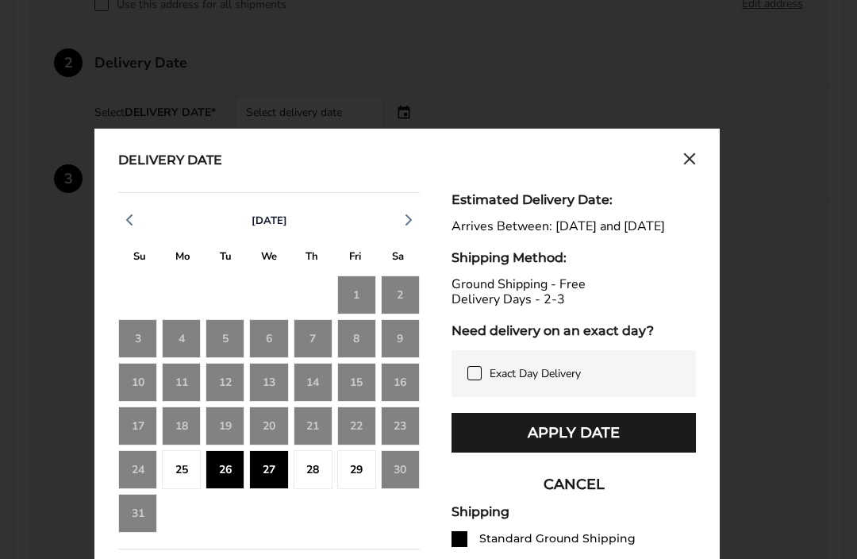
click at [648, 445] on button "Apply Date" at bounding box center [574, 433] width 244 height 40
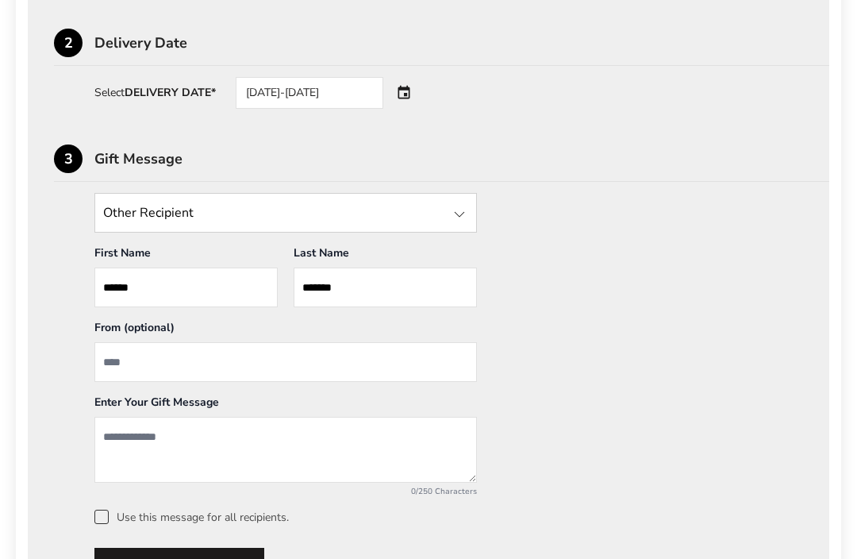
scroll to position [611, 0]
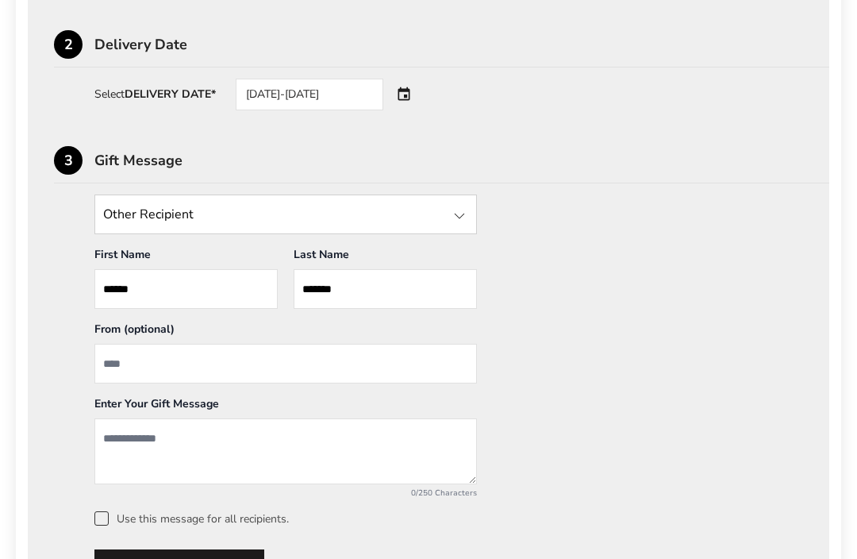
click at [131, 372] on input "From" at bounding box center [285, 364] width 382 height 40
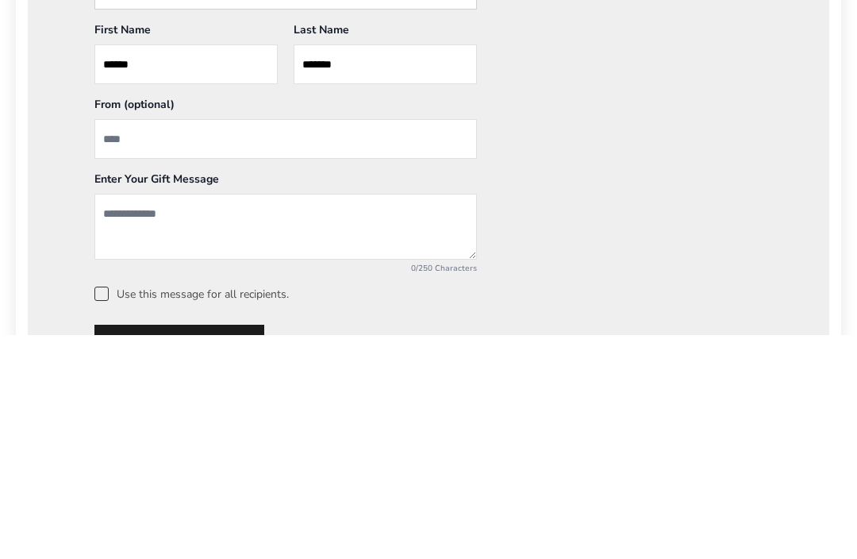
click at [164, 418] on textarea "Add a message" at bounding box center [285, 451] width 382 height 66
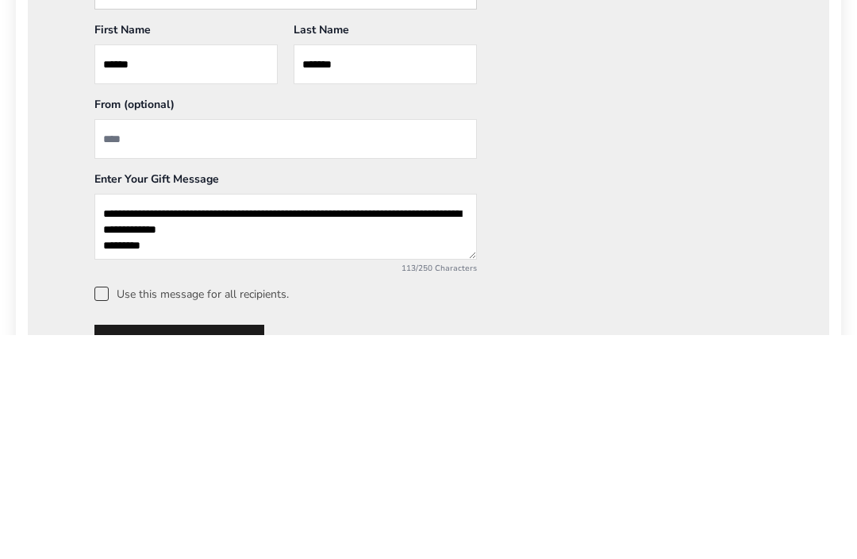
type textarea "**********"
click at [159, 344] on input "From" at bounding box center [285, 364] width 382 height 40
click at [153, 344] on input "***" at bounding box center [285, 364] width 382 height 40
type input "*"
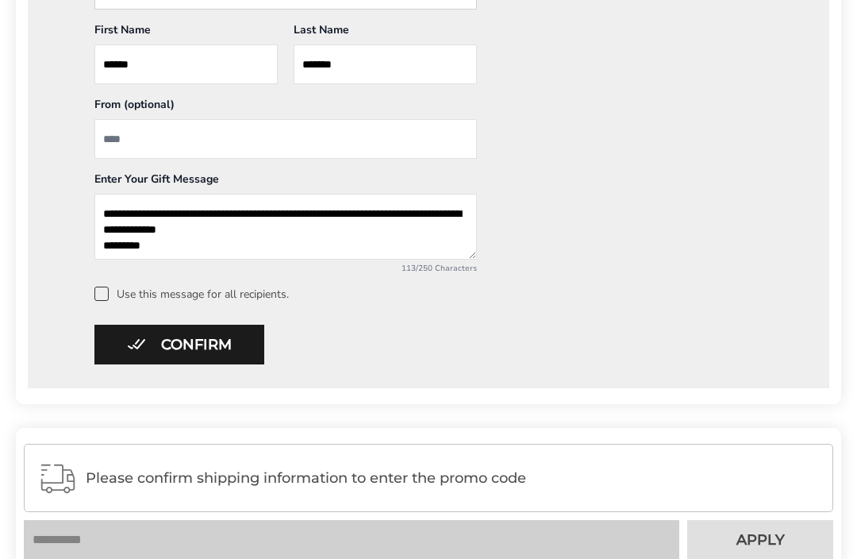
click at [219, 351] on button "Confirm" at bounding box center [179, 345] width 170 height 40
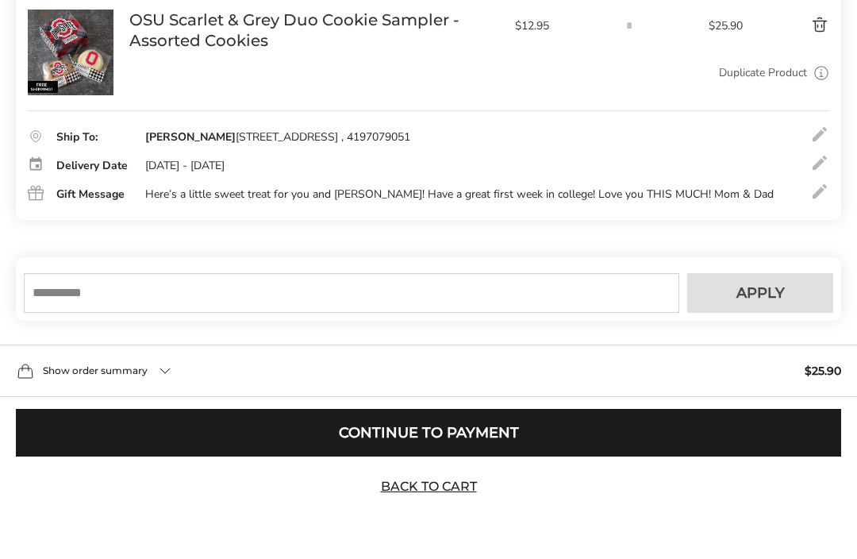
scroll to position [269, 0]
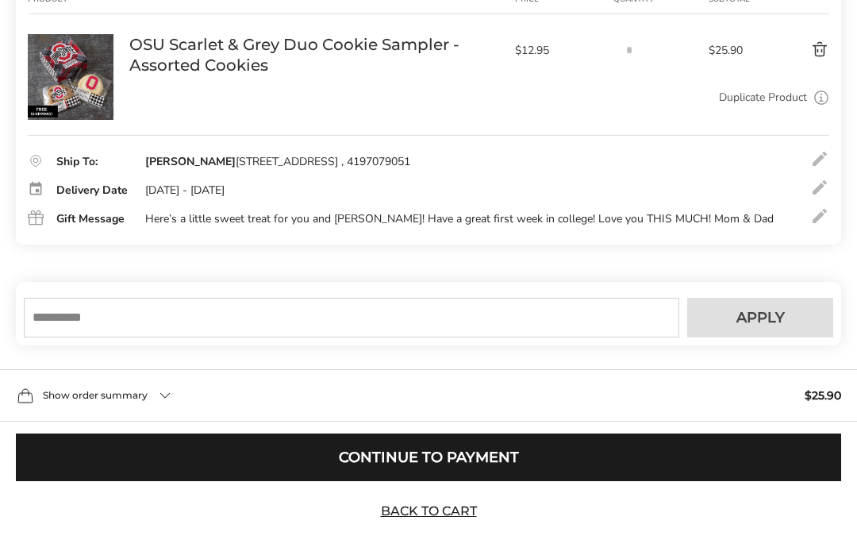
click at [156, 337] on input "text" at bounding box center [351, 318] width 655 height 40
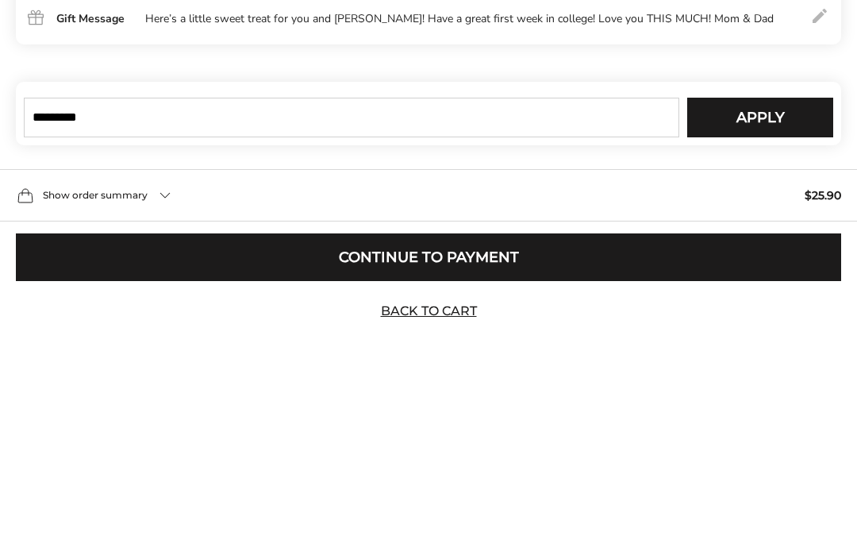
type input "*********"
click at [778, 310] on span "Apply" at bounding box center [760, 317] width 48 height 14
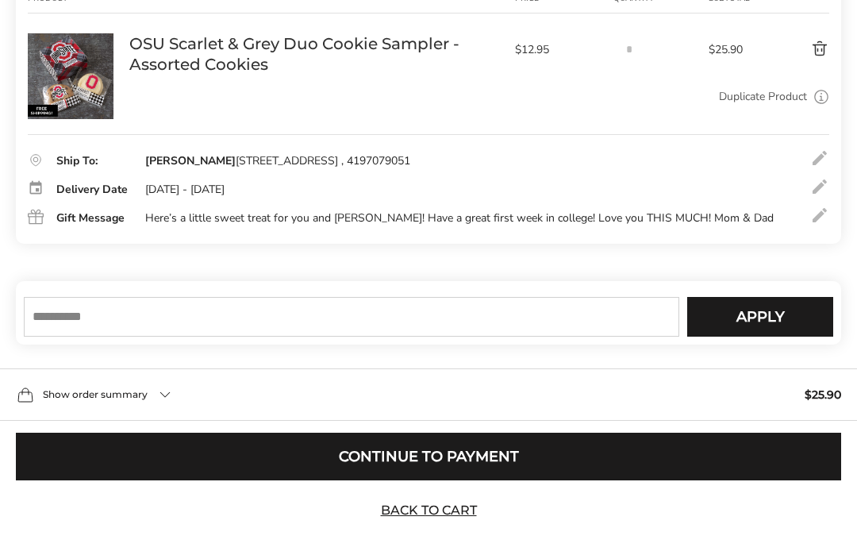
scroll to position [270, 0]
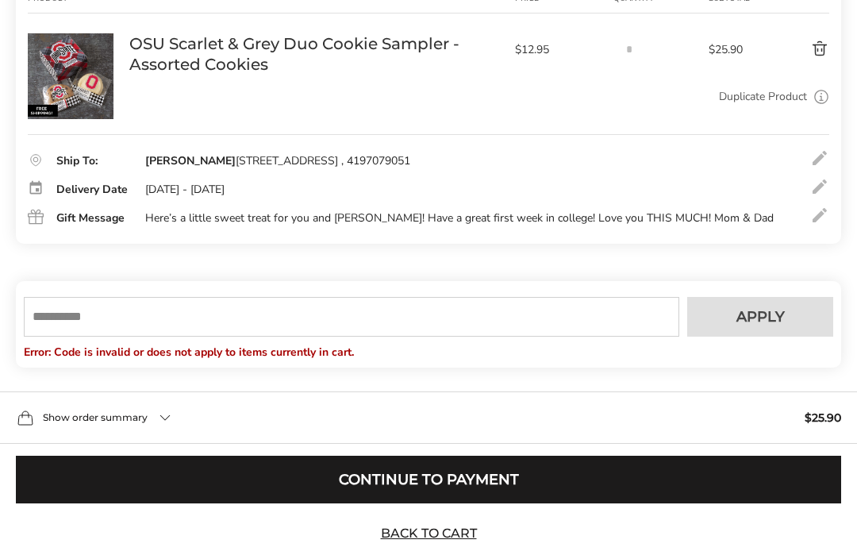
click at [160, 444] on div "Show order summary $25.90" at bounding box center [428, 417] width 857 height 52
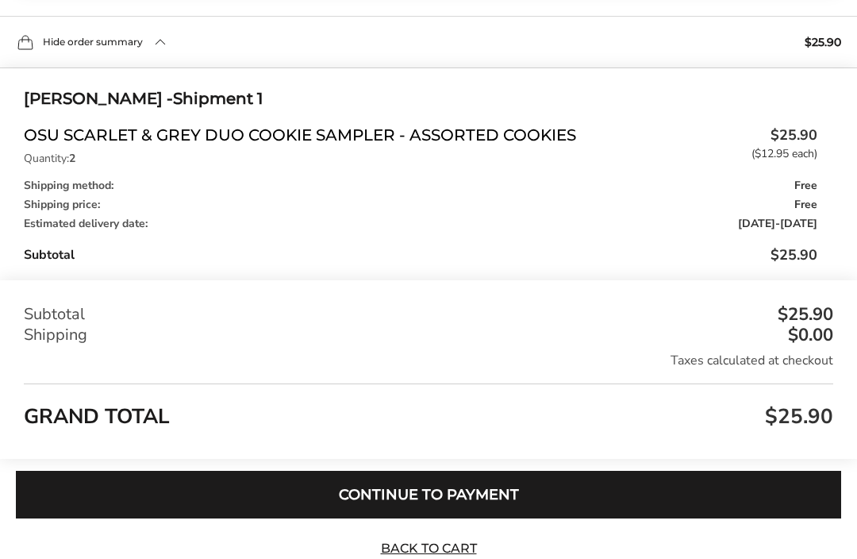
scroll to position [682, 0]
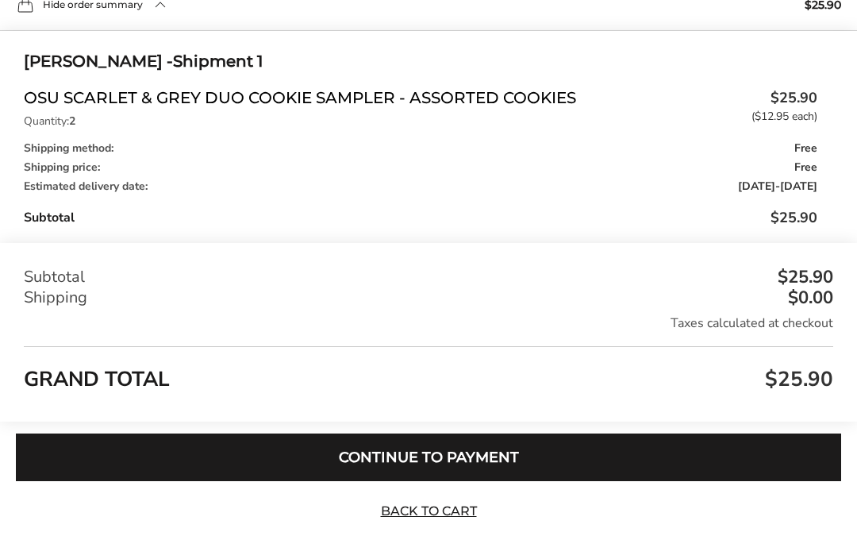
click at [765, 479] on button "Continue to Payment" at bounding box center [428, 458] width 825 height 48
